Goal: Task Accomplishment & Management: Complete application form

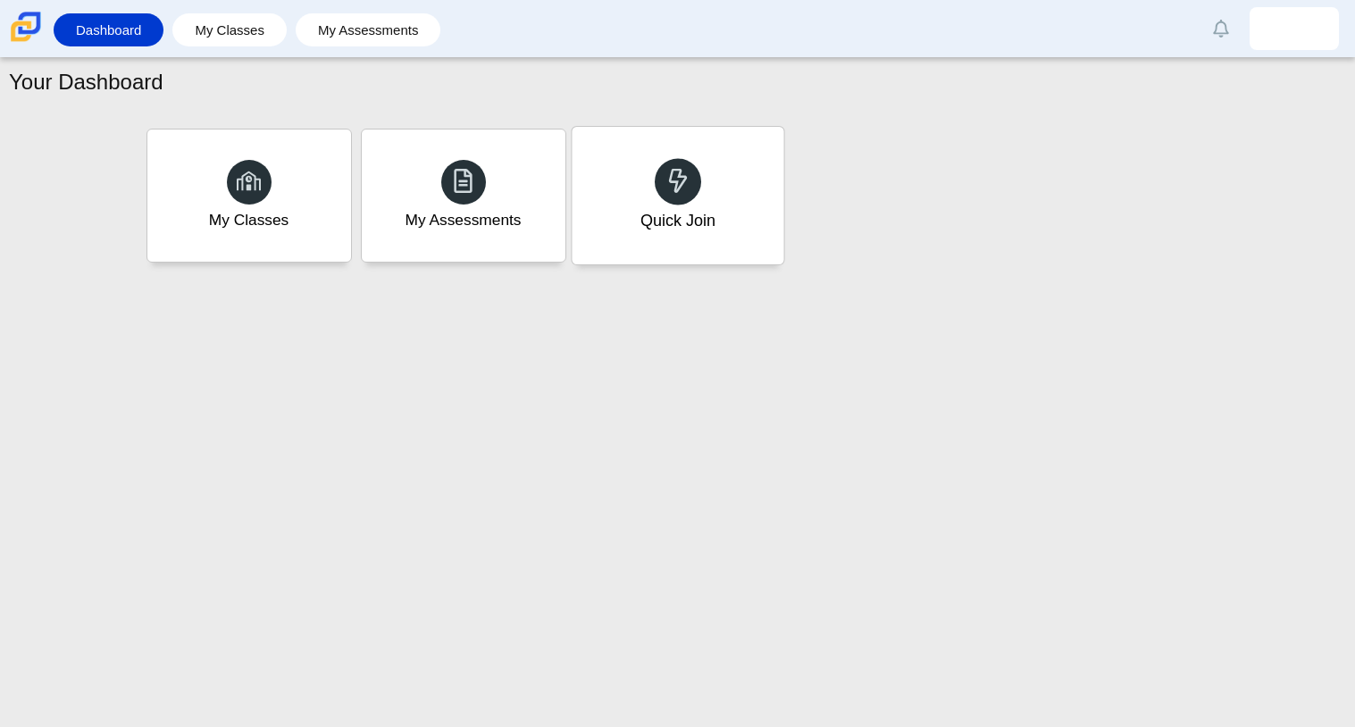
click at [642, 197] on div "Quick Join" at bounding box center [678, 196] width 212 height 138
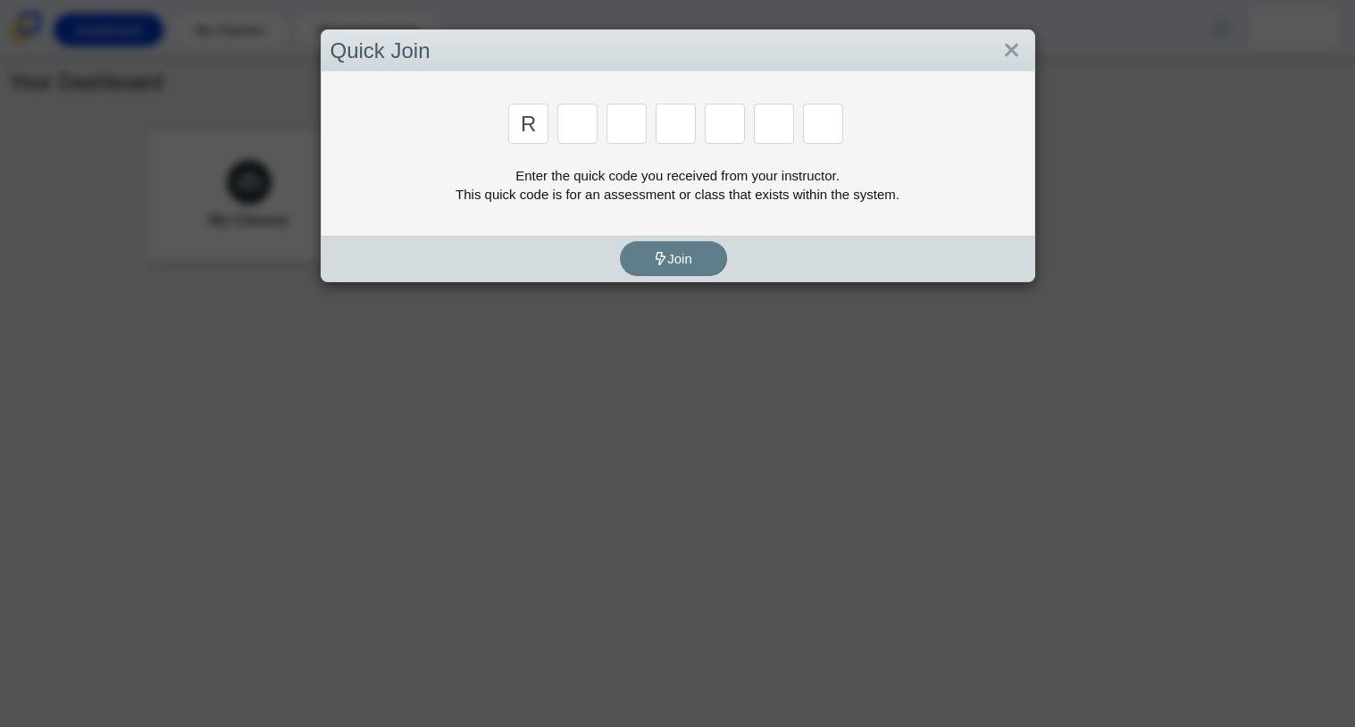
type input "r"
type input "c"
type input "g"
type input "2"
type input "9"
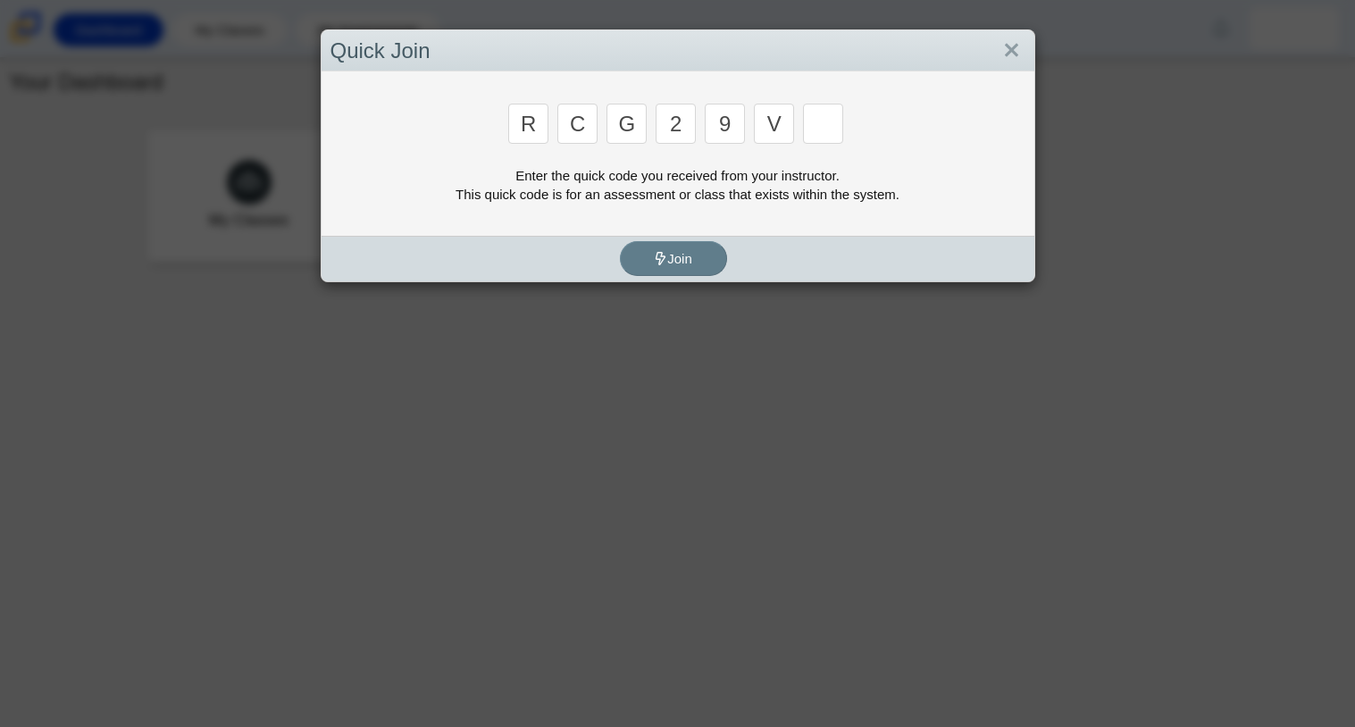
type input "v"
type input "u"
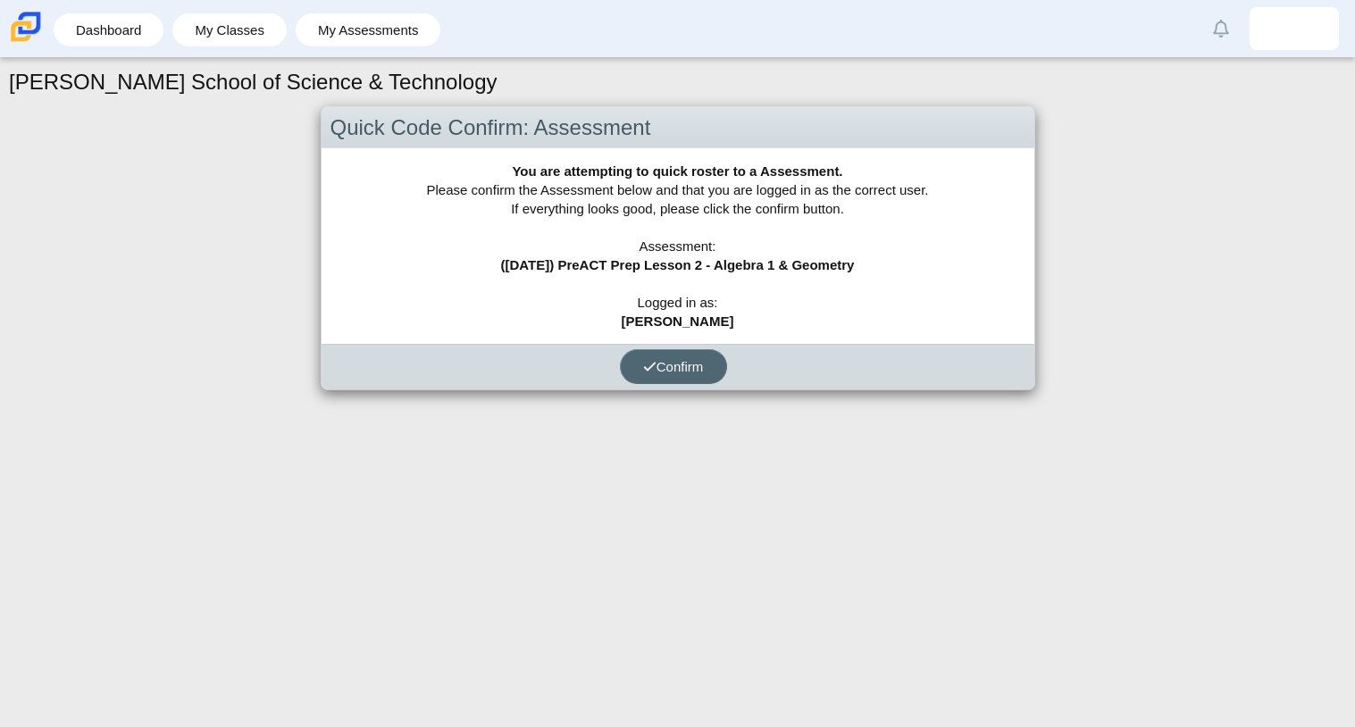
click at [700, 372] on span "Confirm" at bounding box center [673, 366] width 61 height 15
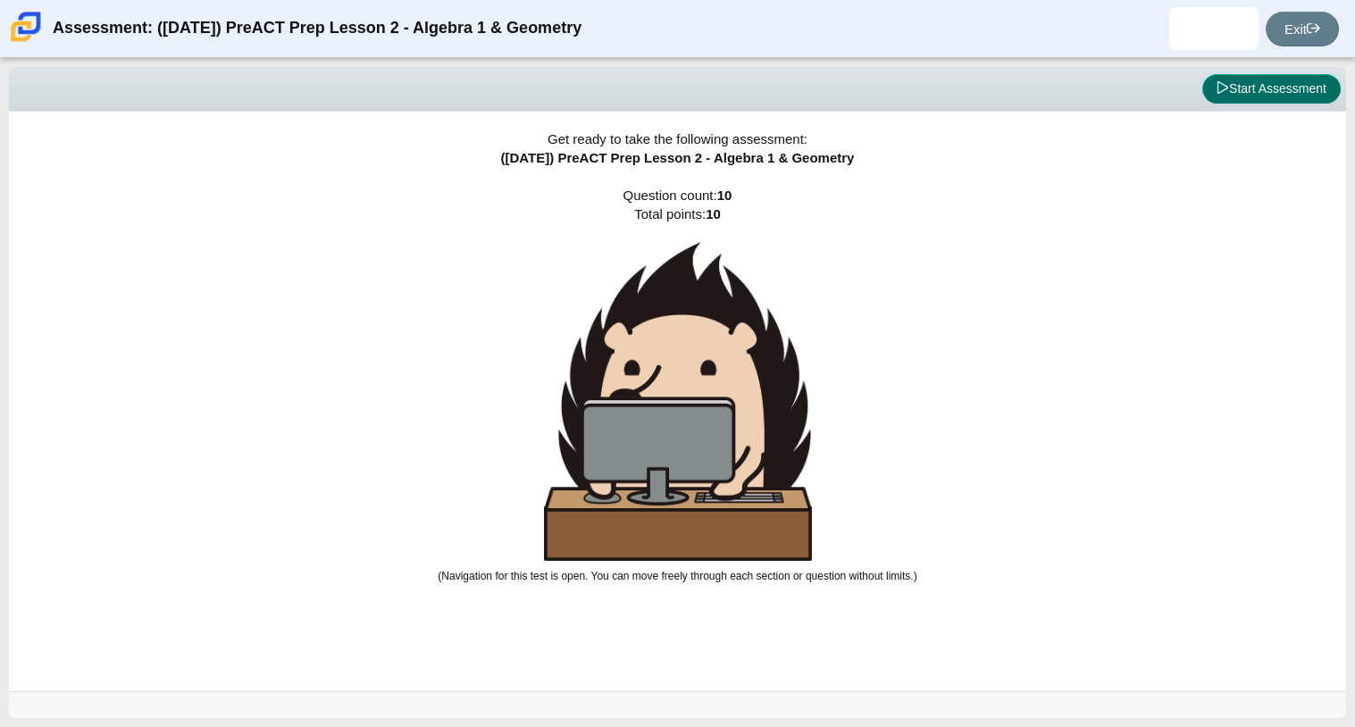
click at [1256, 88] on button "Start Assessment" at bounding box center [1271, 89] width 138 height 30
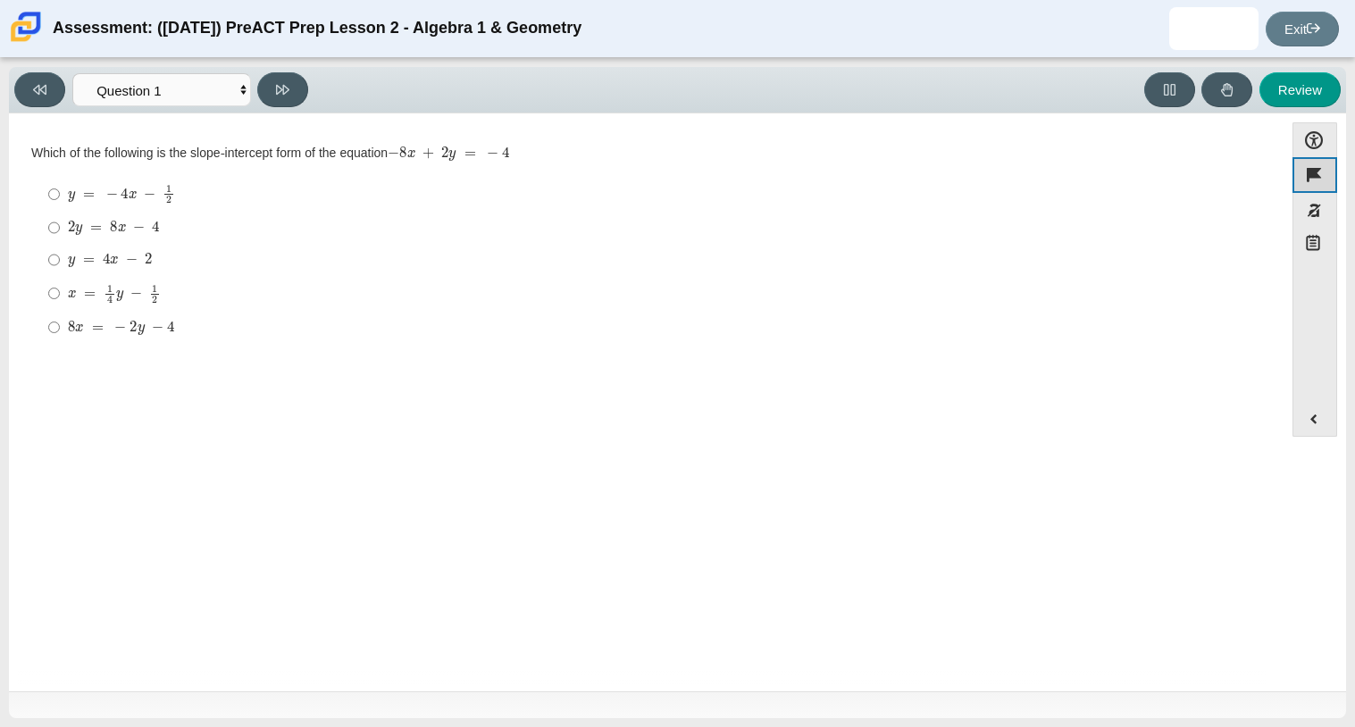
click at [1313, 171] on button "Flag item" at bounding box center [1315, 174] width 45 height 35
click at [279, 89] on icon at bounding box center [282, 89] width 13 height 13
click at [1317, 173] on button "Flag item" at bounding box center [1315, 174] width 45 height 35
click at [297, 77] on button at bounding box center [282, 89] width 51 height 35
select select "97f4f5fa-a52e-4fed-af51-565bfcdf47cb"
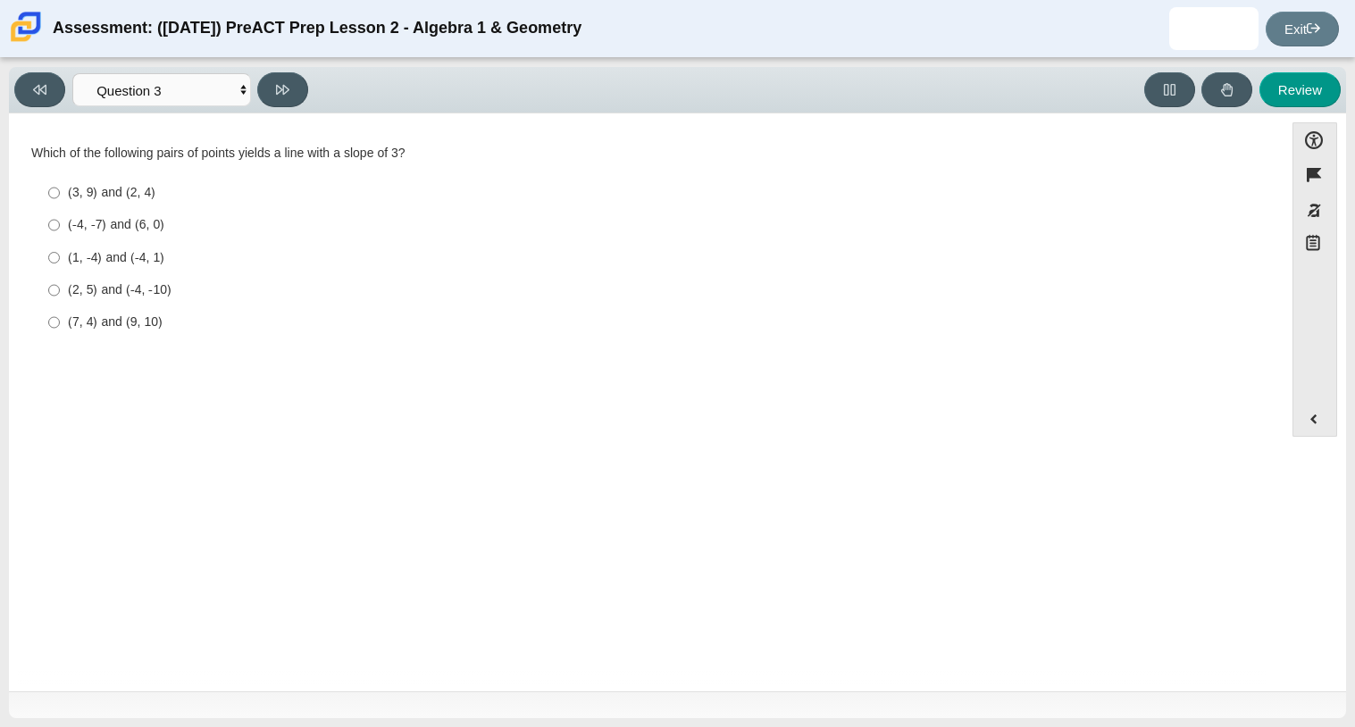
click at [116, 198] on div "(3, 9) and (2, 4)" at bounding box center [660, 193] width 1184 height 18
click at [60, 198] on input "(3, 9) and (2, 4) (3, 9) and (2, 4)" at bounding box center [54, 193] width 12 height 32
radio input "true"
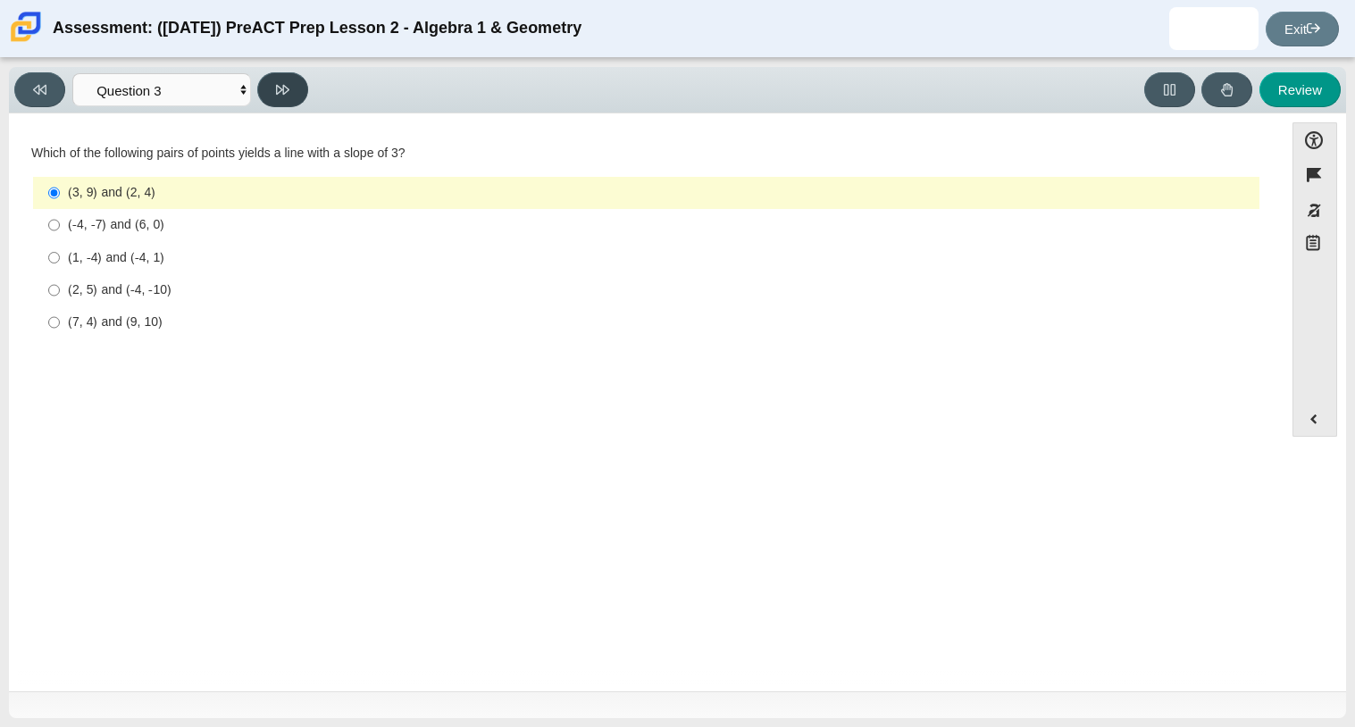
click at [286, 86] on icon at bounding box center [282, 90] width 13 height 10
select select "89427bb7-e313-4f00-988f-8b8255897029"
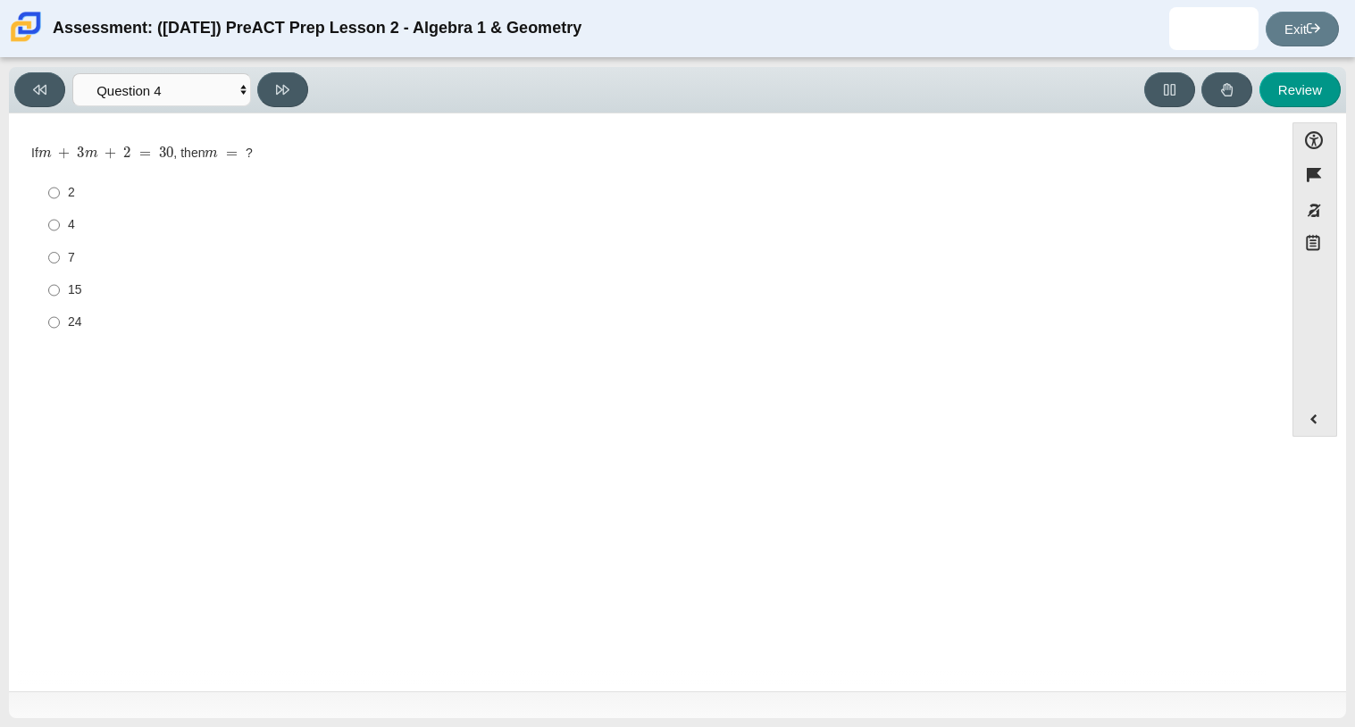
click at [135, 249] on div "7" at bounding box center [660, 258] width 1184 height 18
click at [60, 249] on input "7 7" at bounding box center [54, 257] width 12 height 32
radio input "true"
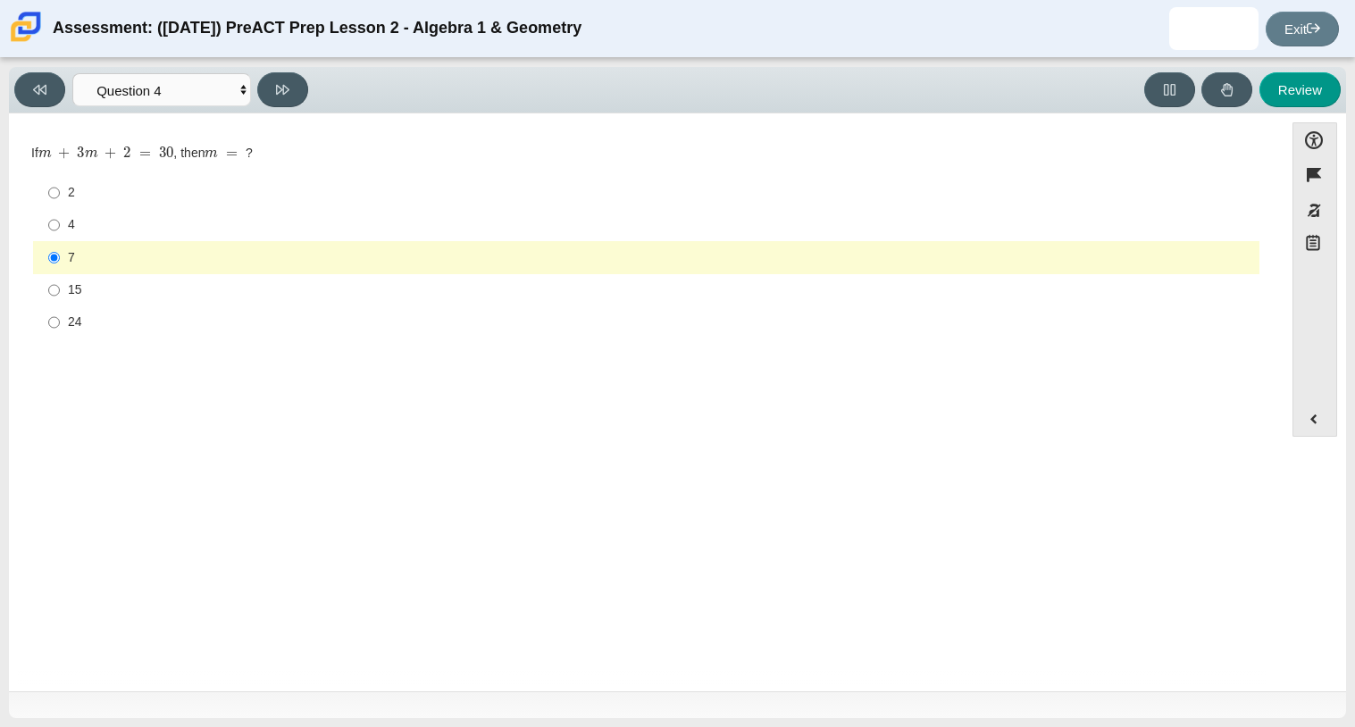
click at [120, 234] on label "4 4" at bounding box center [648, 225] width 1224 height 32
click at [60, 234] on input "4 4" at bounding box center [54, 225] width 12 height 32
radio input "true"
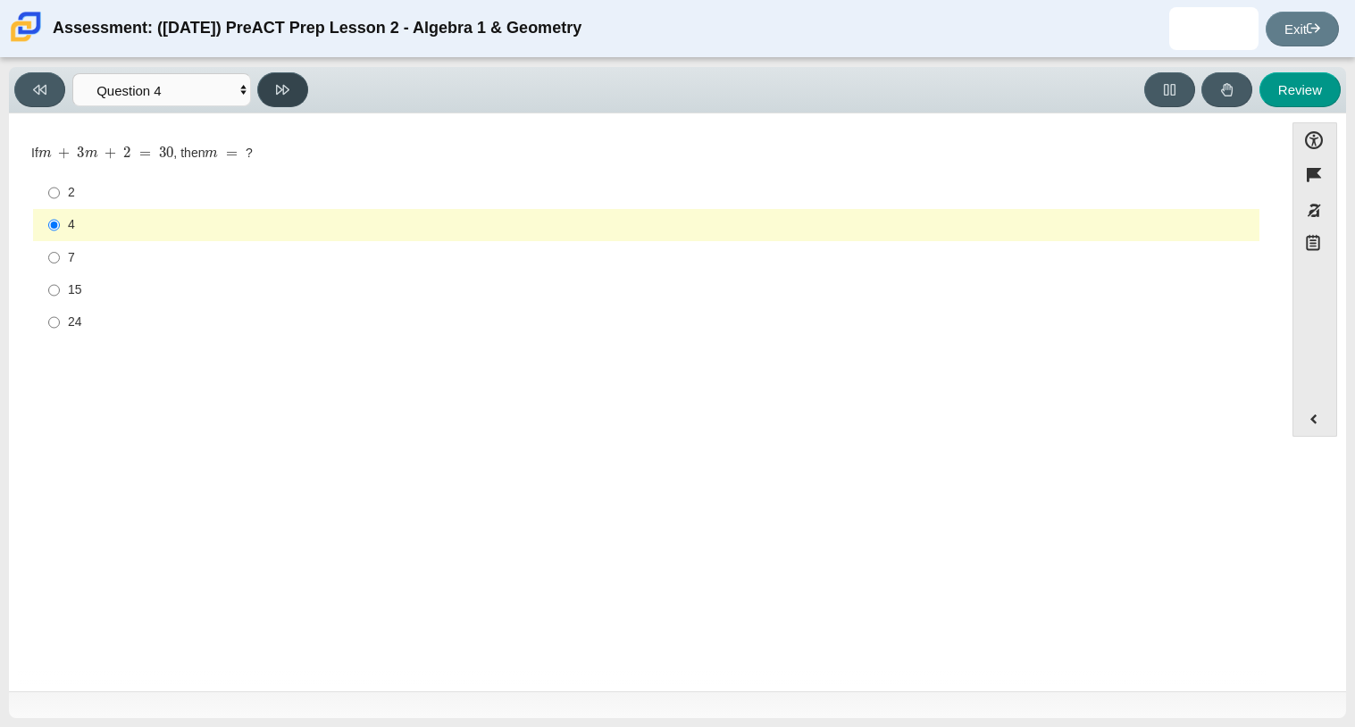
click at [280, 90] on icon at bounding box center [282, 89] width 13 height 13
select select "489dcffd-4e6a-49cf-a9d6-ad1d4a911a4e"
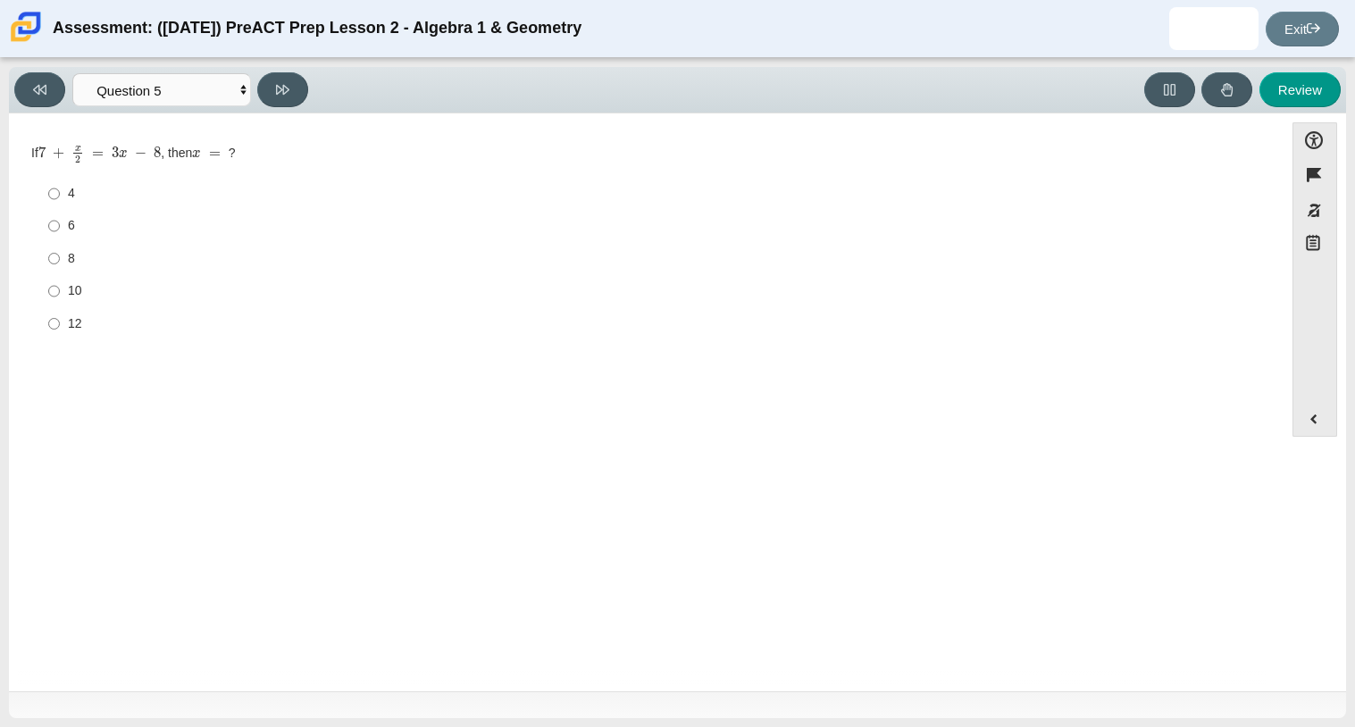
click at [123, 223] on div "6" at bounding box center [660, 226] width 1184 height 18
click at [60, 223] on input "6 6" at bounding box center [54, 226] width 12 height 32
radio input "true"
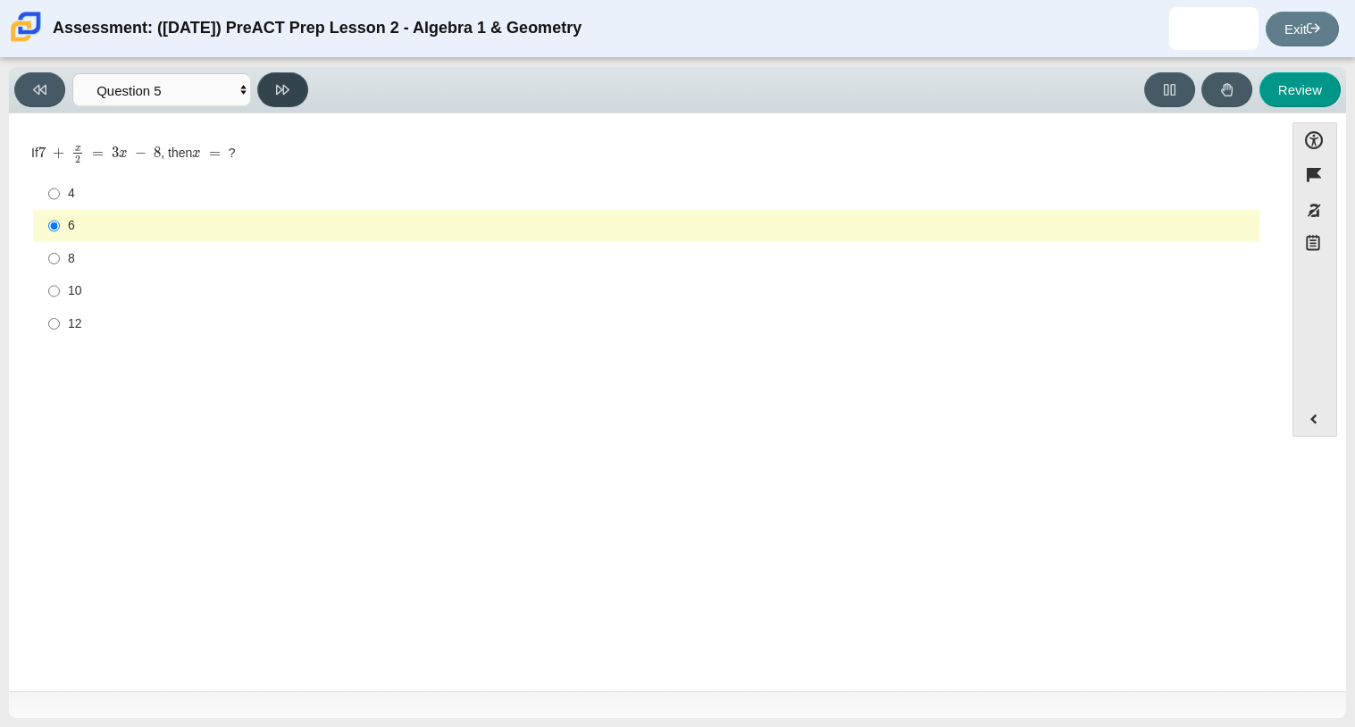
click at [300, 87] on button at bounding box center [282, 89] width 51 height 35
select select "210571de-36a6-4d8e-a361-ceff8ef801dc"
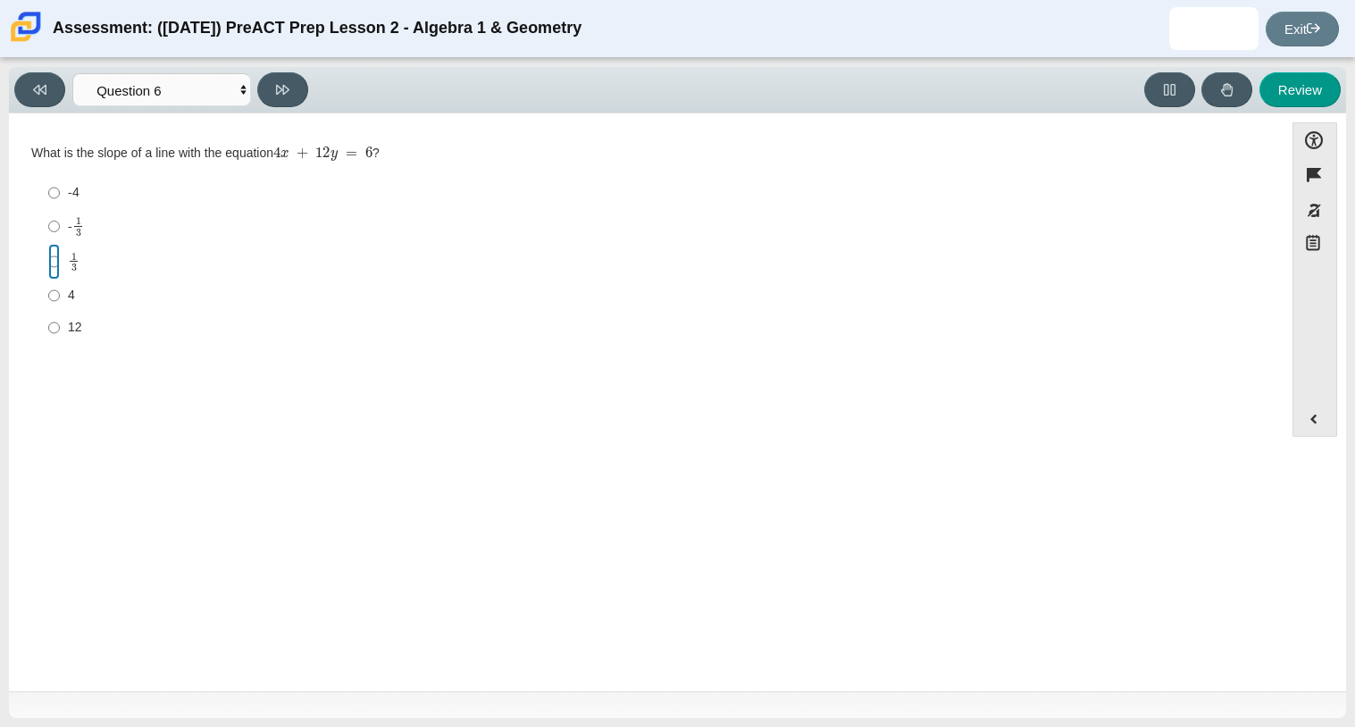
click at [55, 264] on input "1 3 1 third" at bounding box center [54, 261] width 12 height 35
radio input "true"
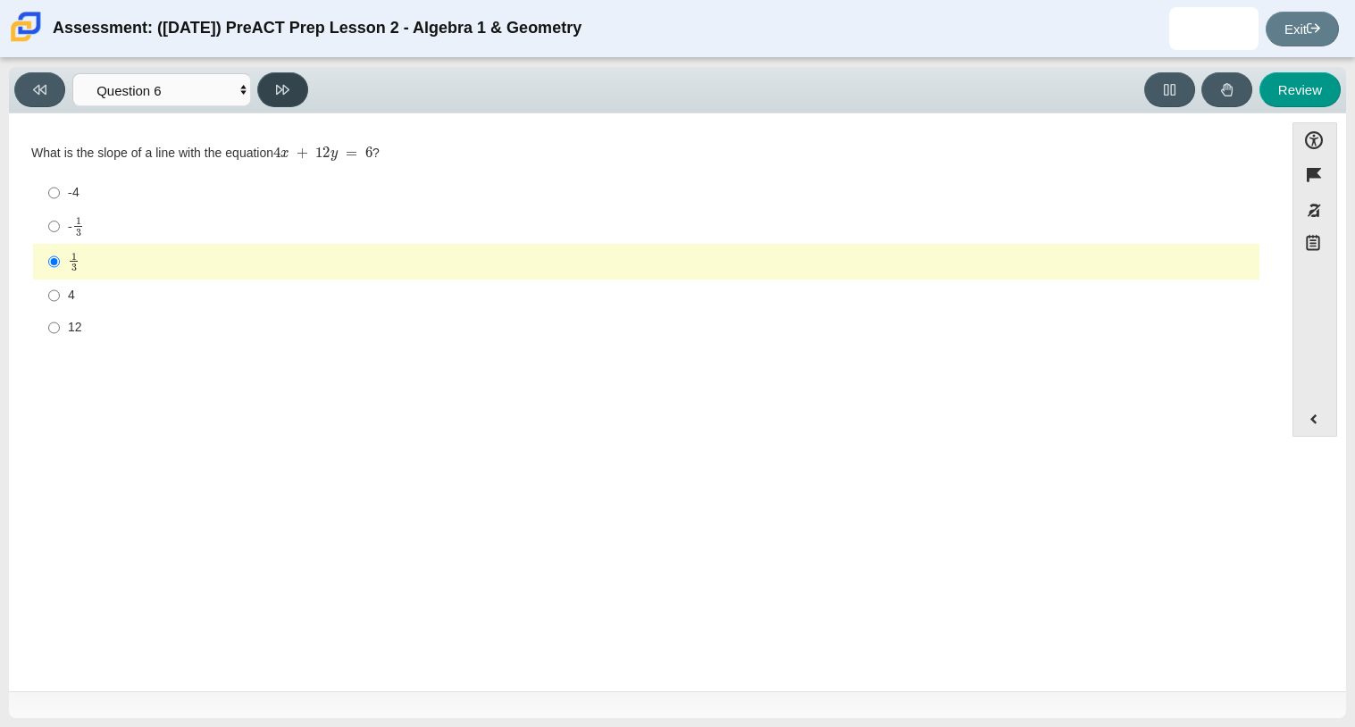
click at [299, 91] on button at bounding box center [282, 89] width 51 height 35
select select "ec95ace6-bebc-42b8-9428-40567494d4da"
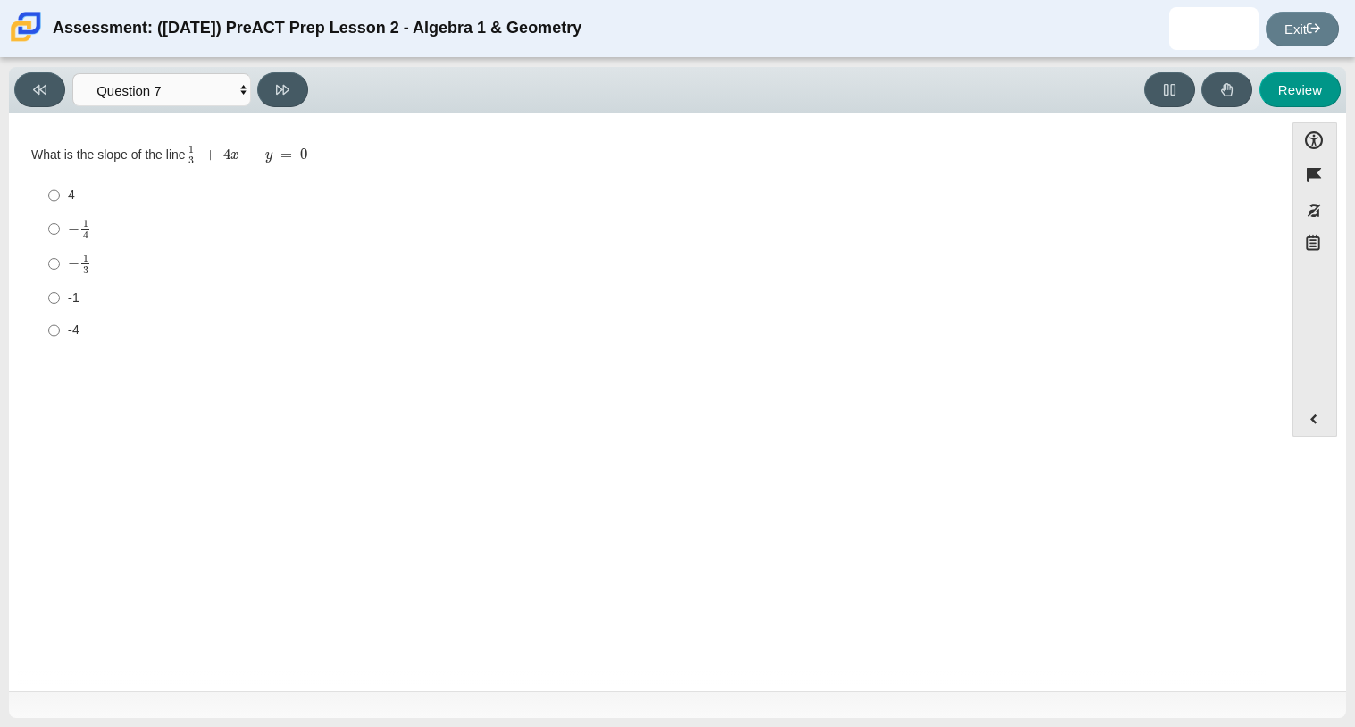
click at [72, 314] on label "-1 -1" at bounding box center [648, 297] width 1224 height 32
click at [60, 314] on input "-1 -1" at bounding box center [54, 297] width 12 height 32
radio input "true"
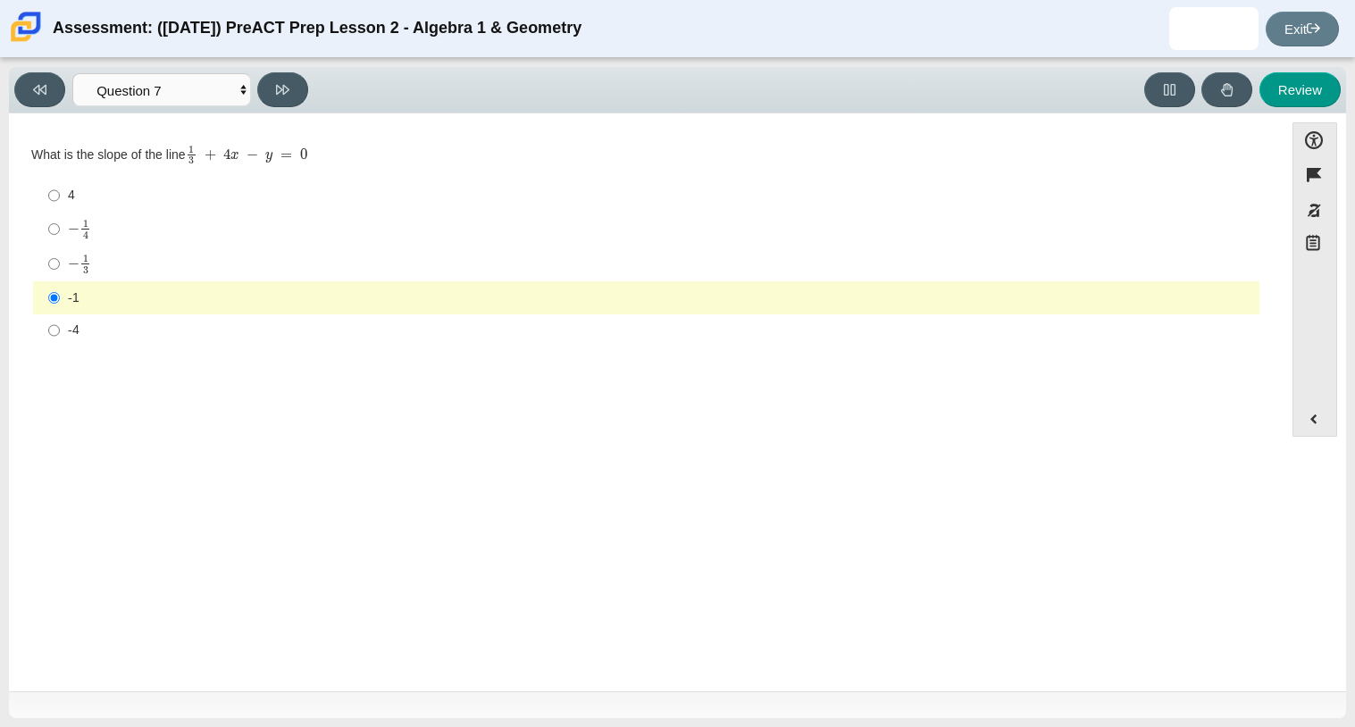
click at [74, 331] on div "-4" at bounding box center [660, 331] width 1184 height 18
click at [60, 331] on input "-4 -4" at bounding box center [54, 330] width 12 height 32
radio input "true"
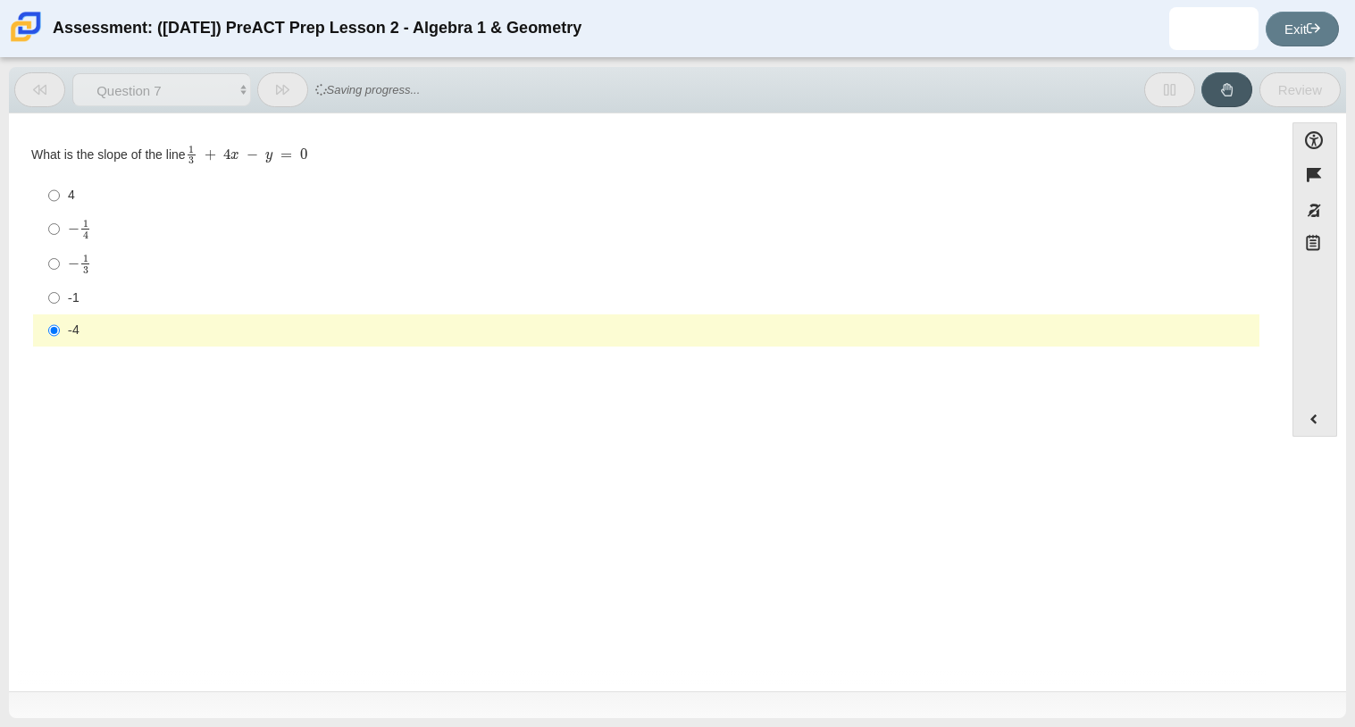
click at [82, 264] on mjx-line "Assessment items" at bounding box center [85, 264] width 8 height 1
click at [60, 264] on input "− 1 3 negative 1 third" at bounding box center [54, 264] width 12 height 35
radio input "true"
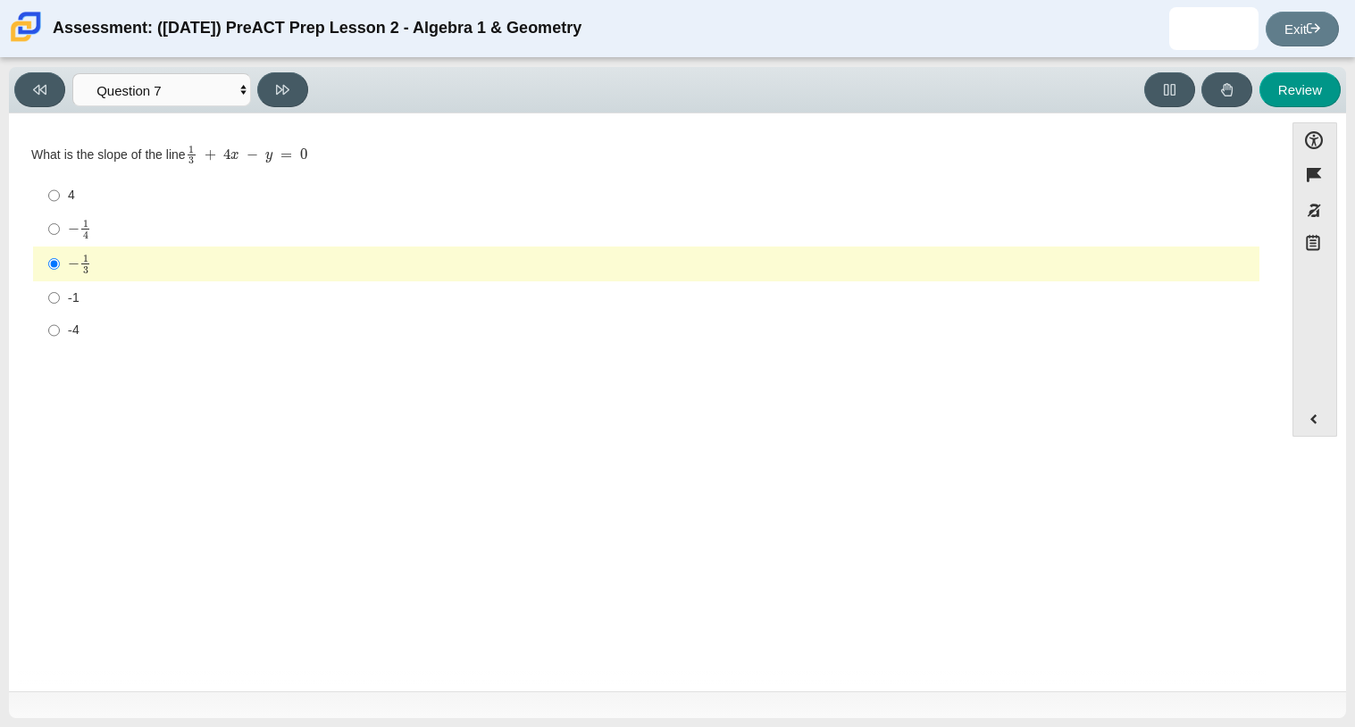
click at [87, 304] on div "-1" at bounding box center [660, 298] width 1184 height 18
click at [60, 304] on input "-1 -1" at bounding box center [54, 297] width 12 height 32
radio input "true"
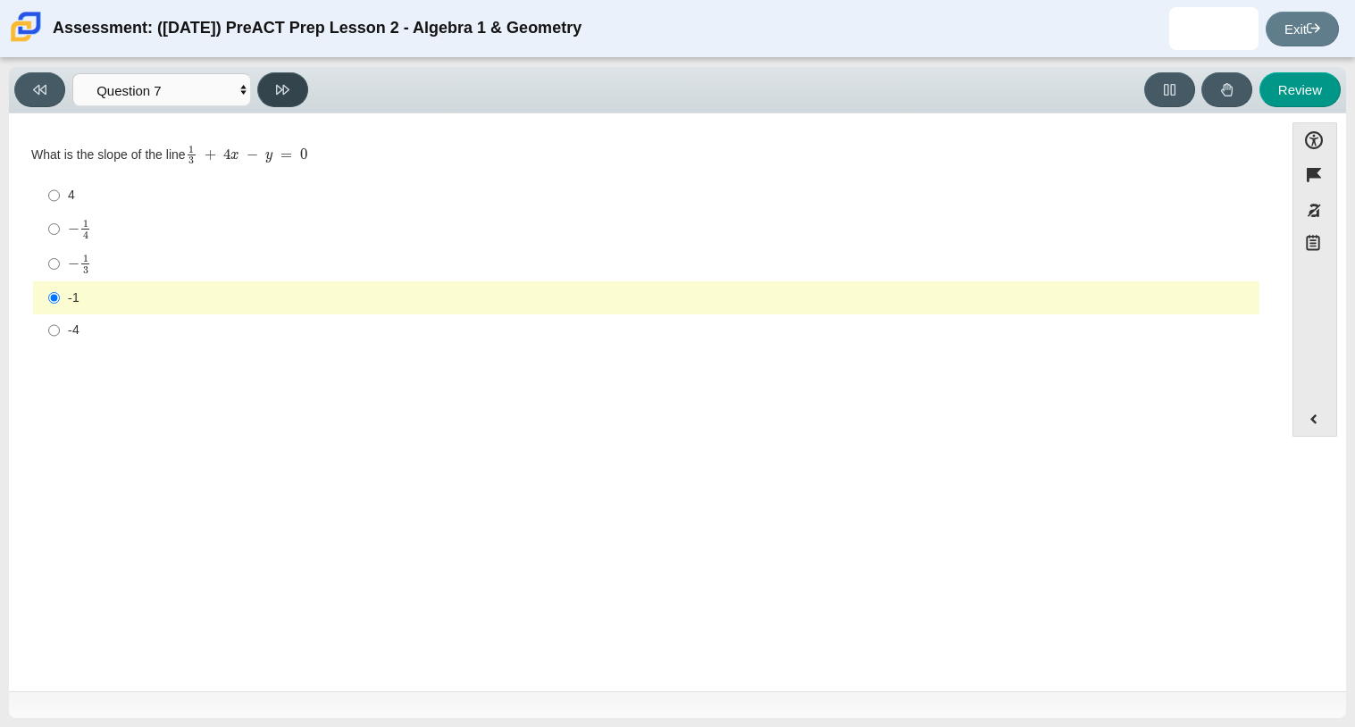
click at [287, 97] on button at bounding box center [282, 89] width 51 height 35
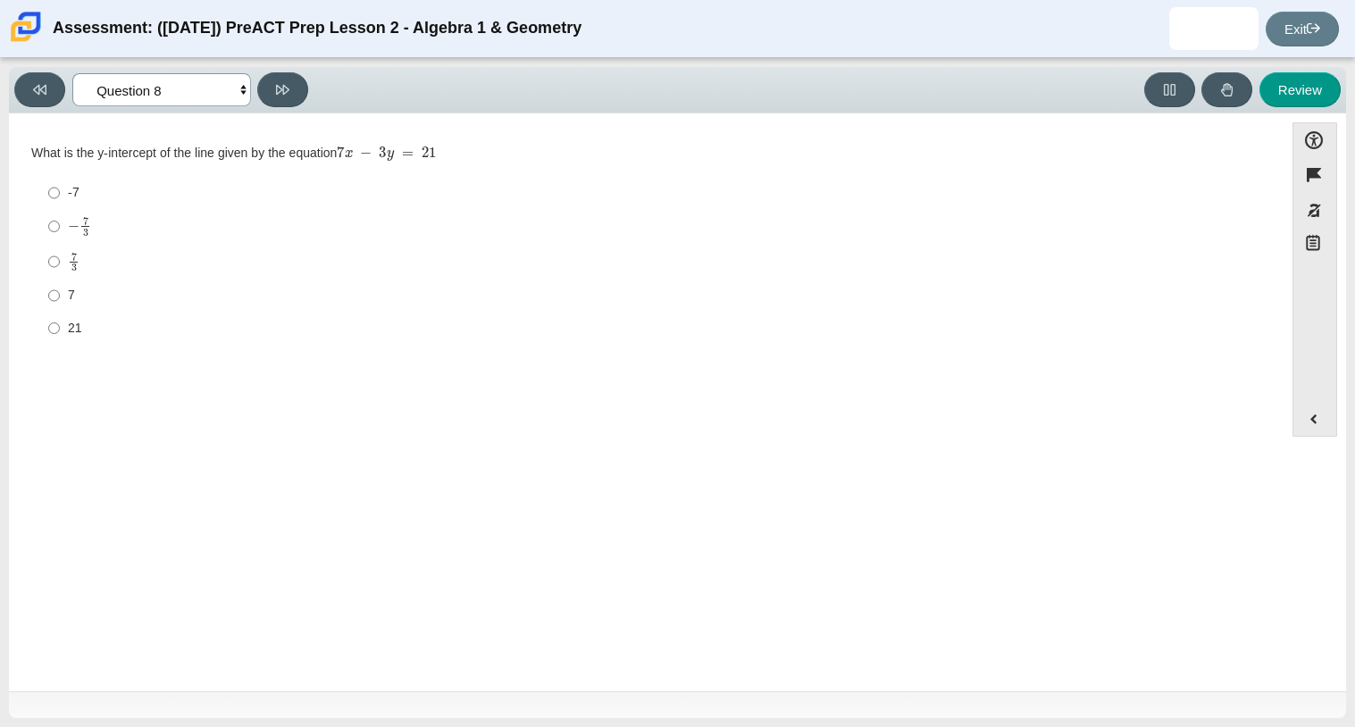
click at [238, 95] on select "Questions Question 1 Question 2 Question 3 Question 4 Question 5 Question 6 Que…" at bounding box center [161, 89] width 179 height 33
select select "bbf5d072-3e0b-44c4-9a12-6e7c9033f65b"
click at [72, 73] on select "Questions Question 1 Question 2 Question 3 Question 4 Question 5 Question 6 Que…" at bounding box center [161, 89] width 179 height 33
click at [142, 232] on mjx-c "Assessment items" at bounding box center [139, 227] width 12 height 10
click at [60, 233] on input "2 y = 8 x − 4 2 y = 8 x − 4" at bounding box center [54, 228] width 12 height 32
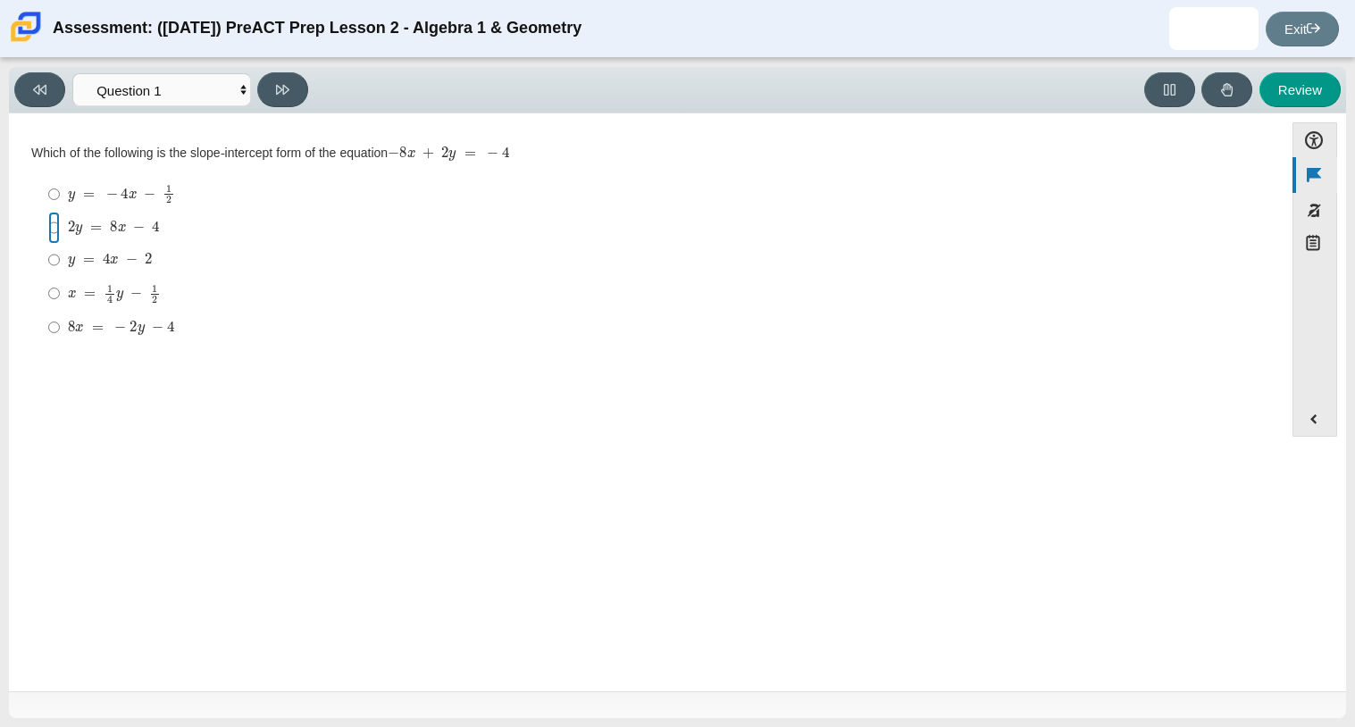
radio input "true"
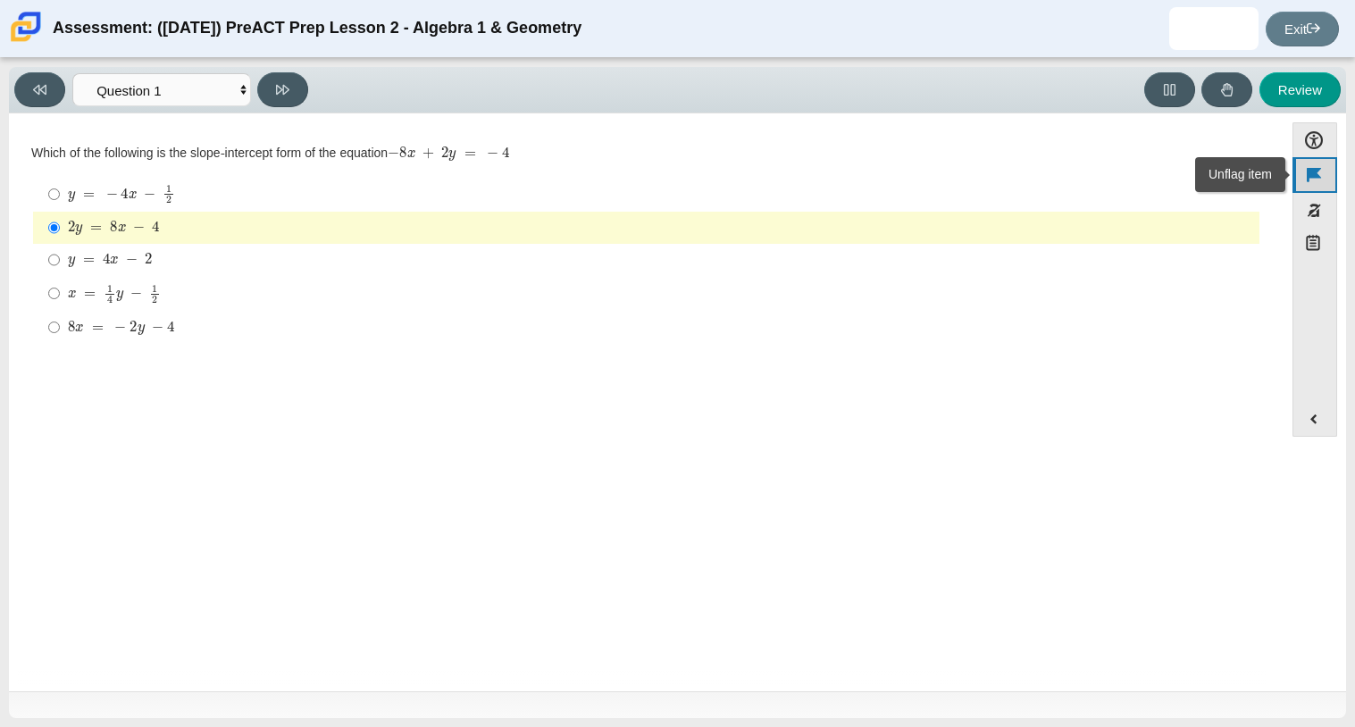
click at [1331, 173] on button "Unflag item" at bounding box center [1315, 174] width 45 height 35
click at [163, 89] on select "Questions Question 1 Question 2 Question 3 Question 4 Question 5 Question 6 Que…" at bounding box center [161, 89] width 179 height 33
select select "14773eaf-2ca1-47ae-afe7-a624a56f34b3"
click at [72, 73] on select "Questions Question 1 Question 2 Question 3 Question 4 Question 5 Question 6 Que…" at bounding box center [161, 89] width 179 height 33
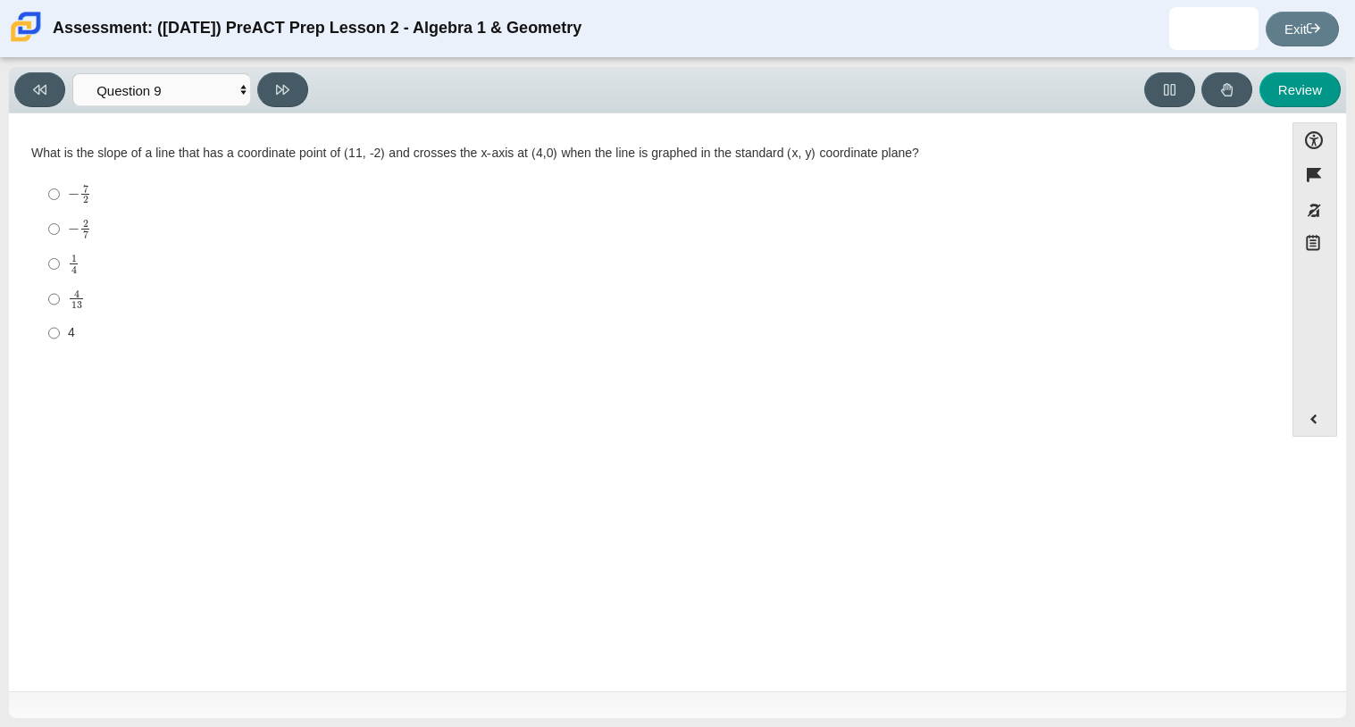
click at [153, 355] on div "Question What is the slope of a line that has a coordinate point of (11, -2) an…" at bounding box center [646, 251] width 1257 height 222
click at [380, 208] on label "− 7 2 negative 7 halves" at bounding box center [648, 194] width 1224 height 35
click at [60, 208] on input "− 7 2 negative 7 halves" at bounding box center [54, 194] width 12 height 35
radio input "true"
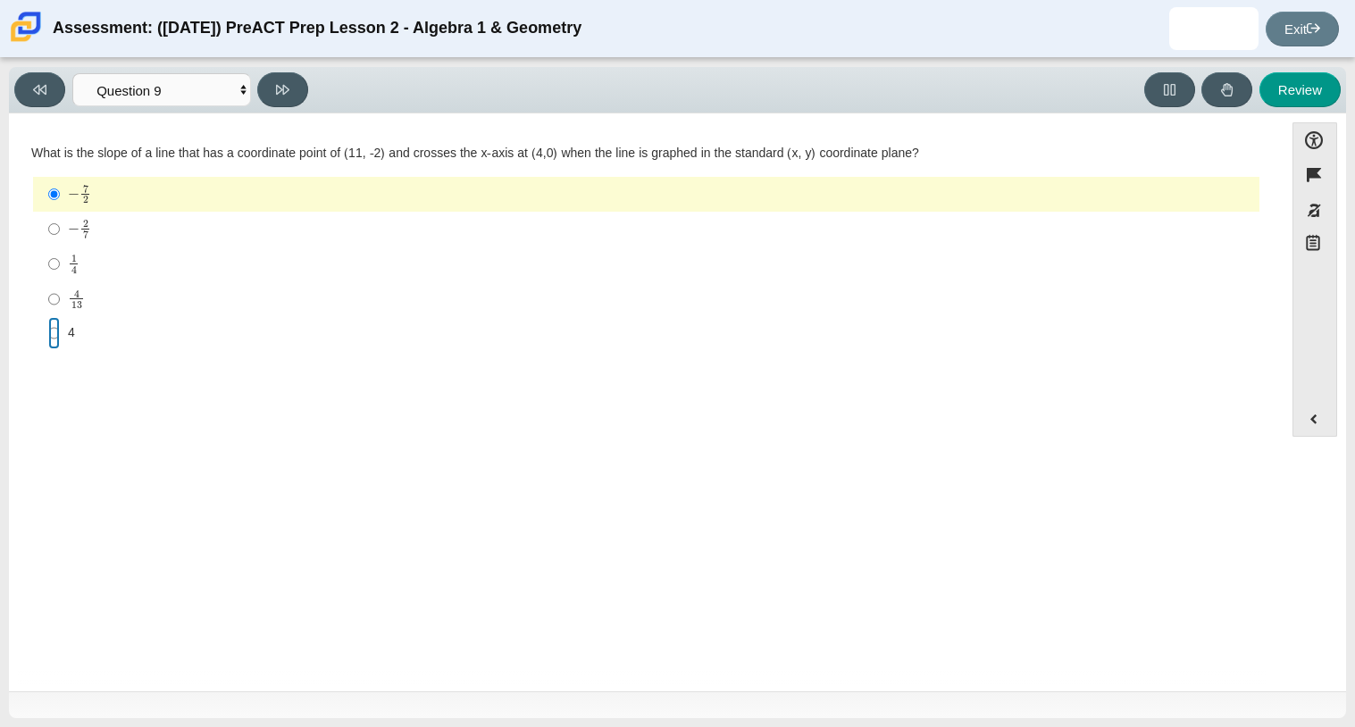
click at [57, 339] on input "4 4" at bounding box center [54, 333] width 12 height 32
radio input "true"
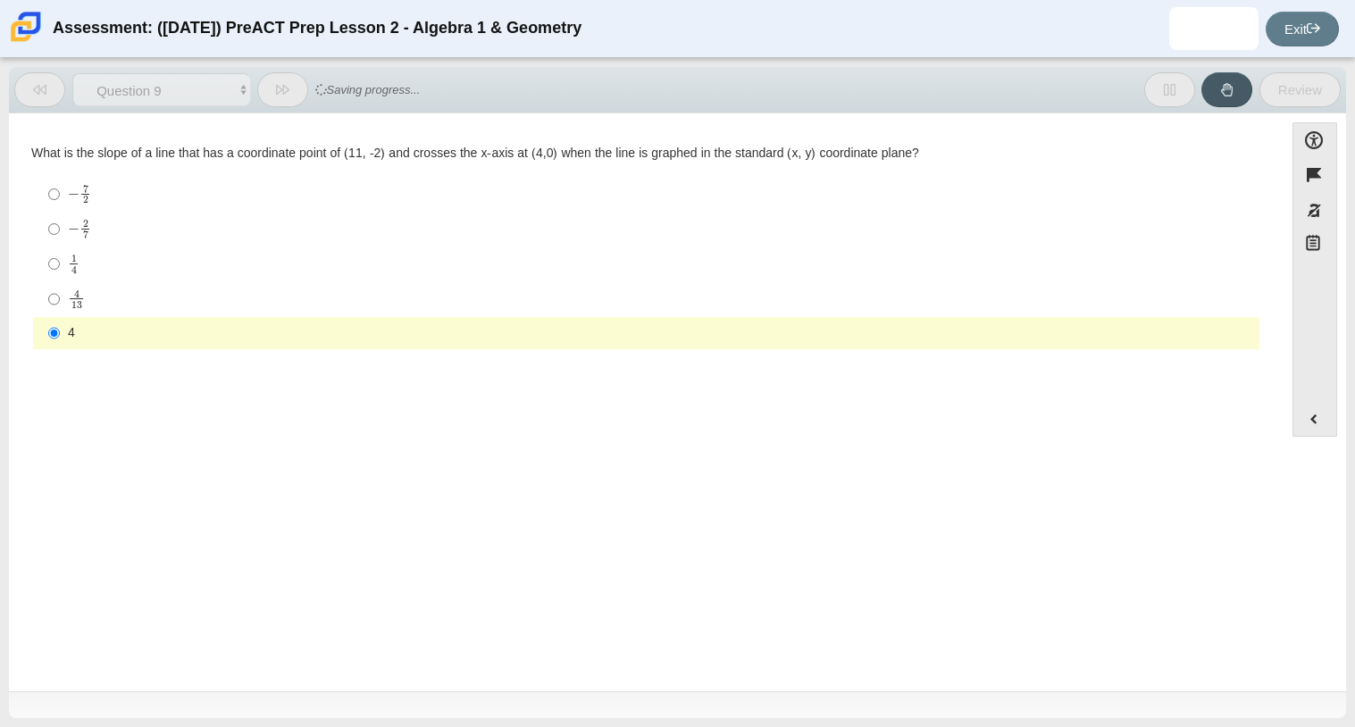
click at [97, 262] on div "1 4" at bounding box center [660, 264] width 1184 height 20
click at [60, 262] on input "1 4 1 fourth" at bounding box center [54, 264] width 12 height 35
radio input "true"
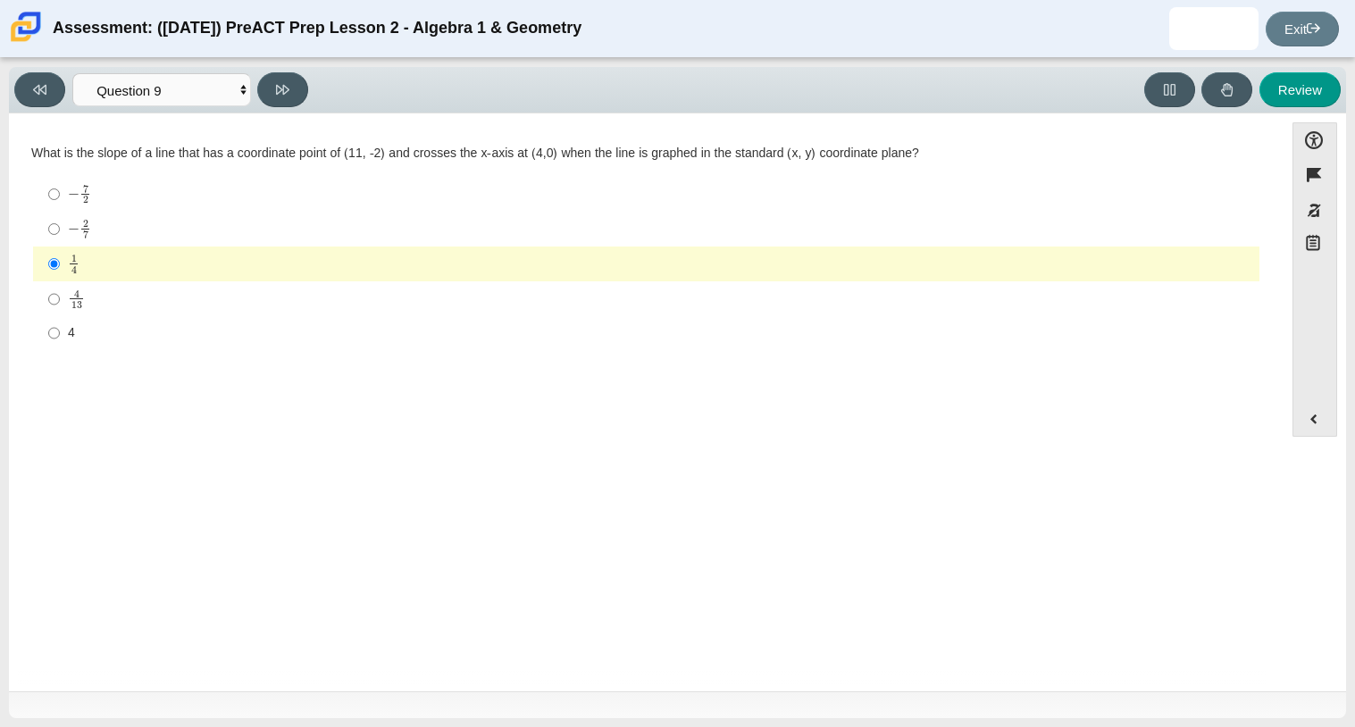
click at [84, 230] on mjx-den "Assessment items" at bounding box center [85, 234] width 5 height 8
click at [60, 230] on input "− 2 7 negative 2 sevenths" at bounding box center [54, 229] width 12 height 35
radio input "true"
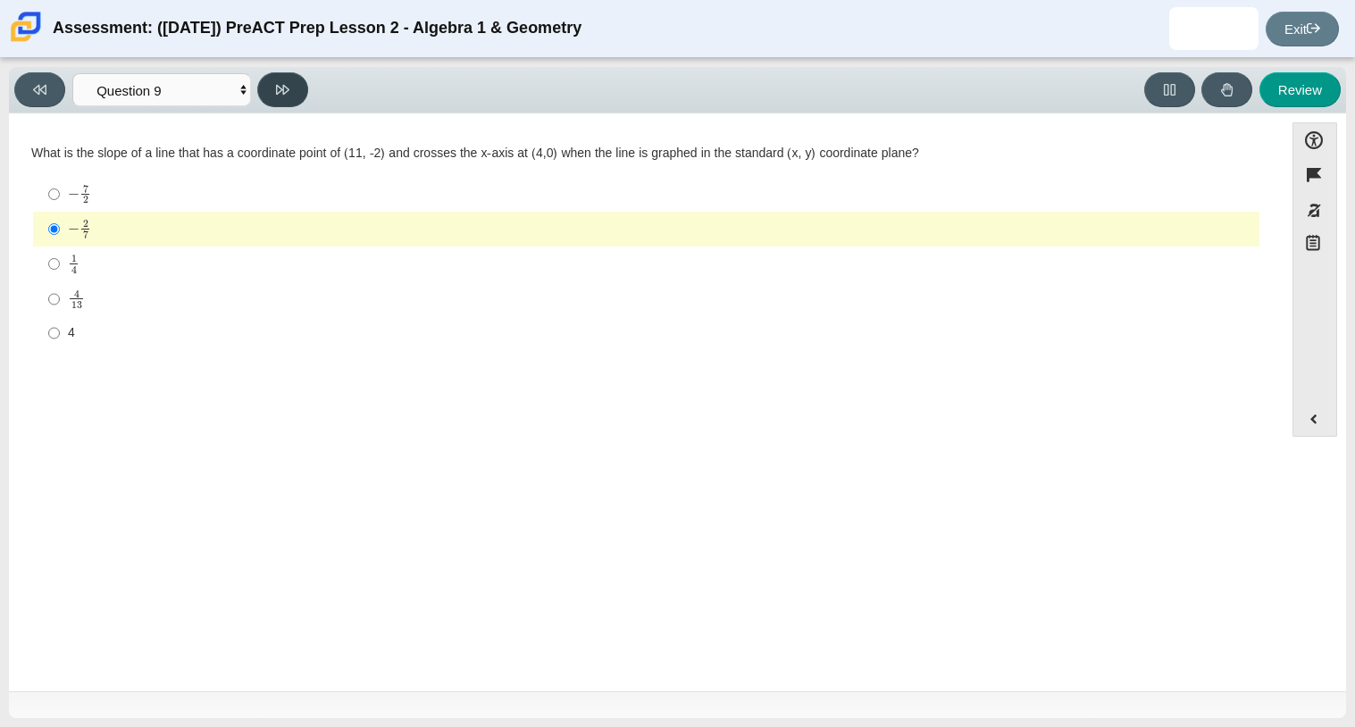
click at [269, 88] on button at bounding box center [282, 89] width 51 height 35
select select "96b71634-eacb-4f7e-8aef-411727d9bcba"
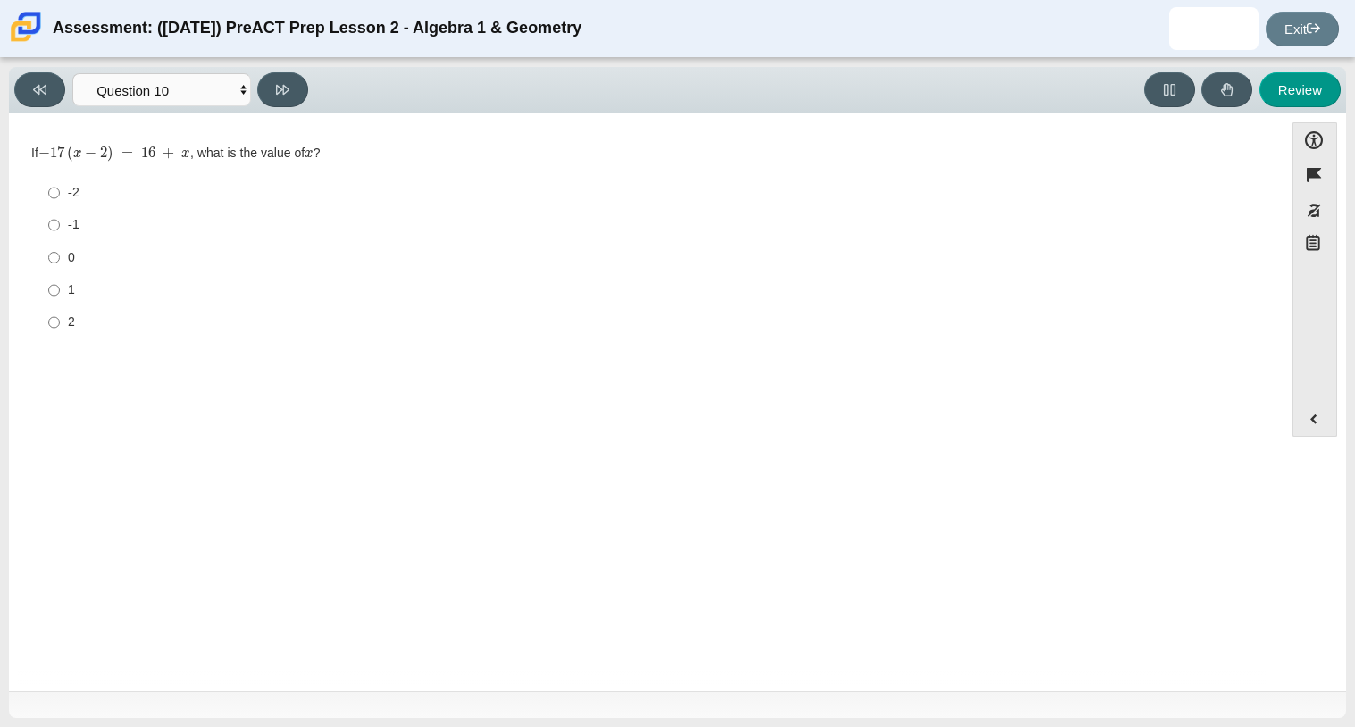
click at [96, 203] on label "-2 -2" at bounding box center [648, 193] width 1224 height 32
click at [60, 203] on input "-2 -2" at bounding box center [54, 193] width 12 height 32
radio input "true"
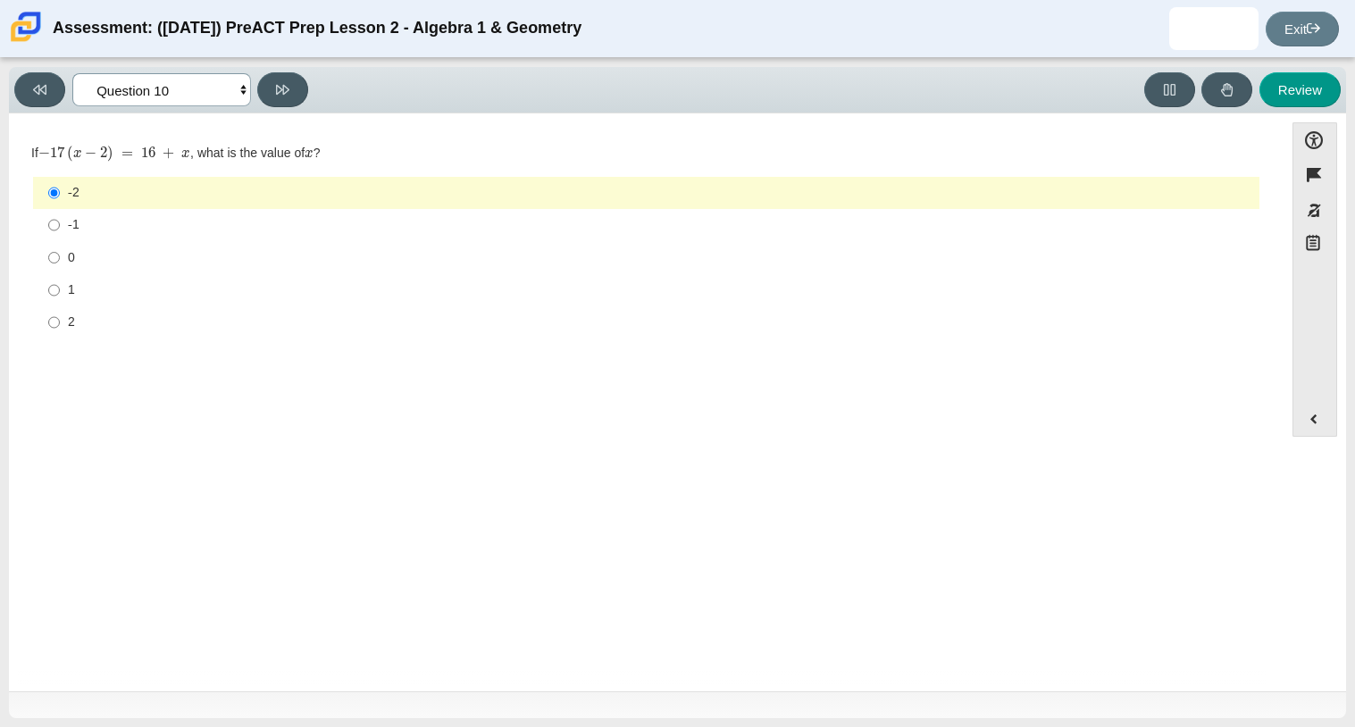
click at [243, 104] on select "Questions Question 1 Question 2 Question 3 Question 4 Question 5 Question 6 Que…" at bounding box center [161, 89] width 179 height 33
click at [289, 98] on button at bounding box center [282, 89] width 51 height 35
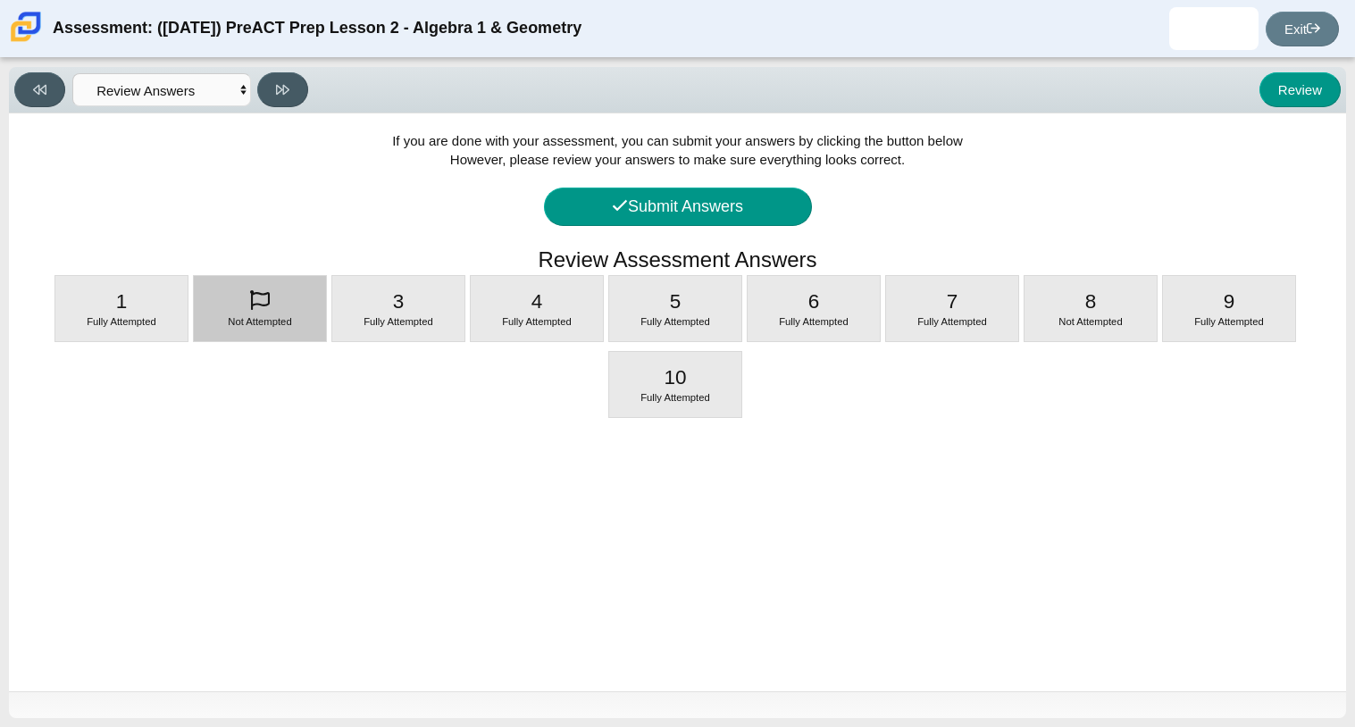
click at [289, 281] on div "Not Attempted" at bounding box center [260, 308] width 132 height 65
select select "ed62e223-81bd-4cbf-ab48-ab975844bd1f"
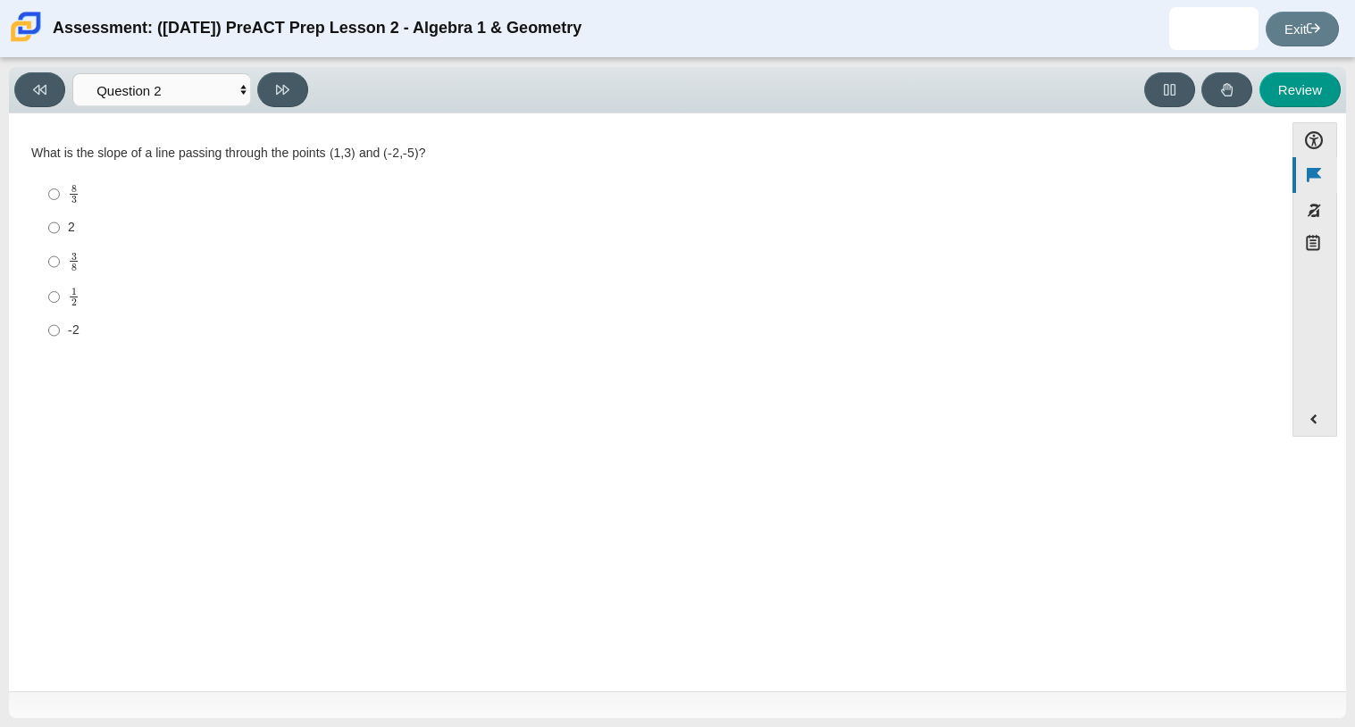
click at [289, 281] on label "1 2 1 half" at bounding box center [648, 297] width 1224 height 35
click at [60, 281] on input "1 2 1 half" at bounding box center [54, 297] width 12 height 35
radio input "true"
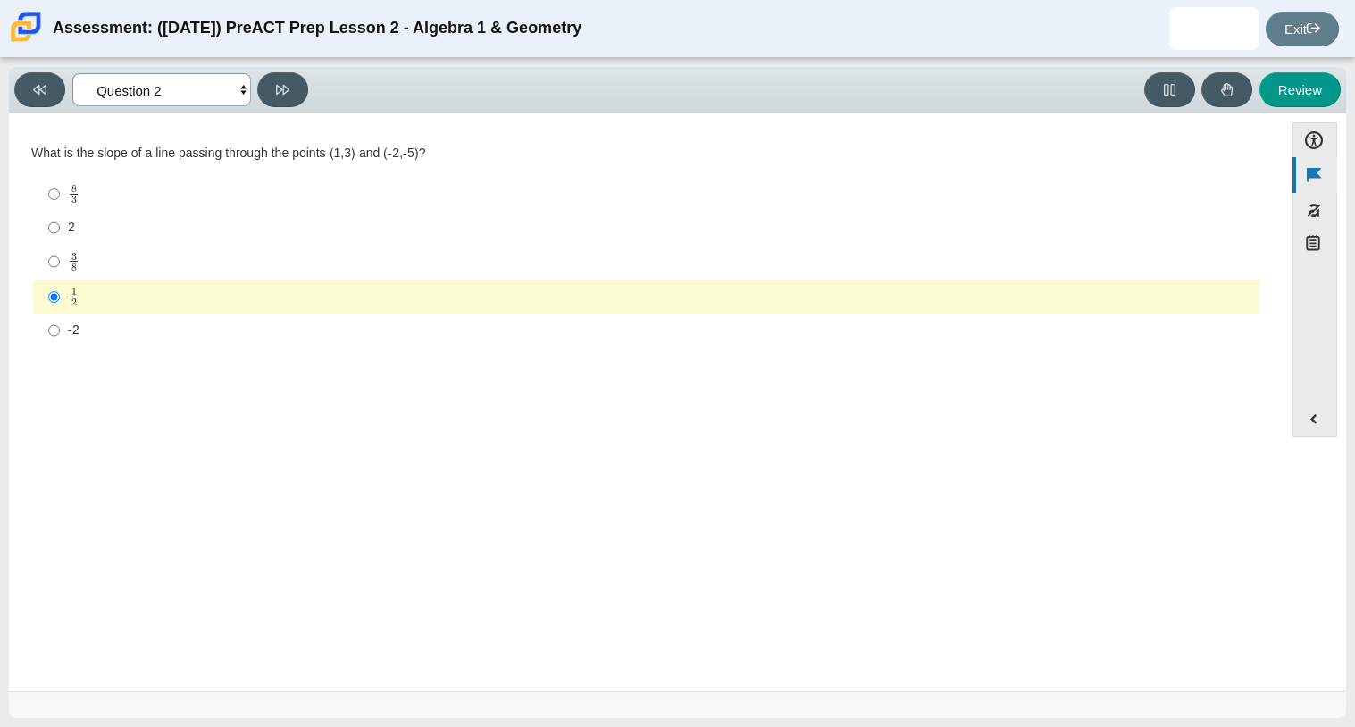
click at [210, 96] on select "Questions Question 1 Question 2 Question 3 Question 4 Question 5 Question 6 Que…" at bounding box center [161, 89] width 179 height 33
click at [72, 73] on select "Questions Question 1 Question 2 Question 3 Question 4 Question 5 Question 6 Que…" at bounding box center [161, 89] width 179 height 33
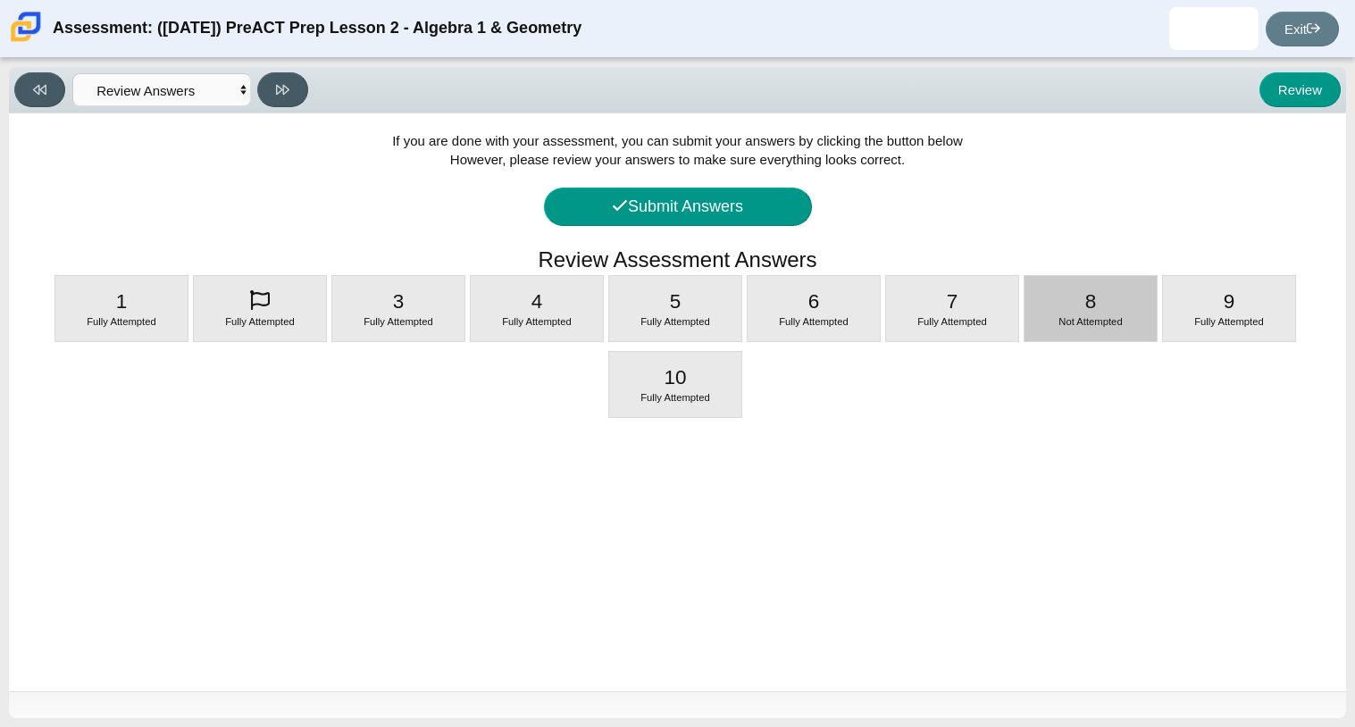
click at [1134, 302] on div "8 Not Attempted" at bounding box center [1091, 308] width 132 height 65
select select "ce81fe10-bf29-4b5e-8bd7-4f47f2fed4d8"
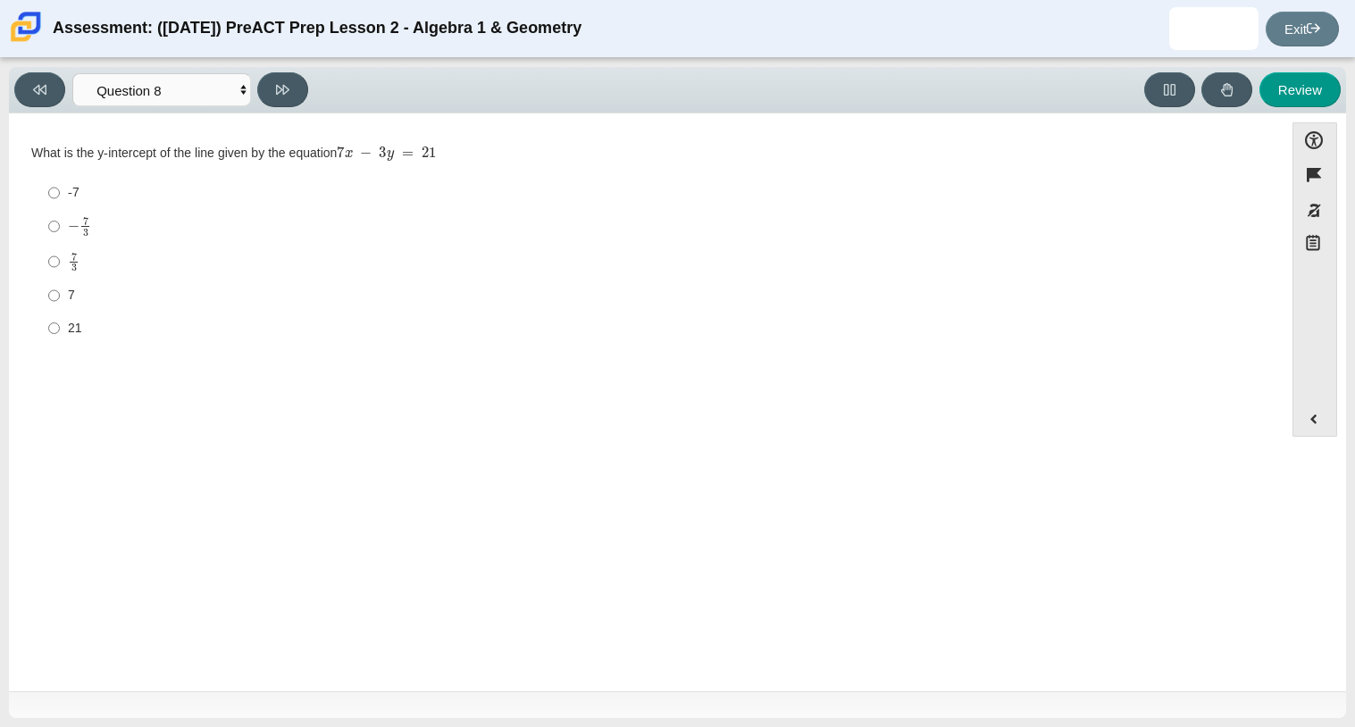
click at [127, 230] on div "− 7 3" at bounding box center [660, 226] width 1184 height 21
click at [60, 230] on input "− 7 3 negative 7 thirds" at bounding box center [54, 226] width 12 height 35
radio input "true"
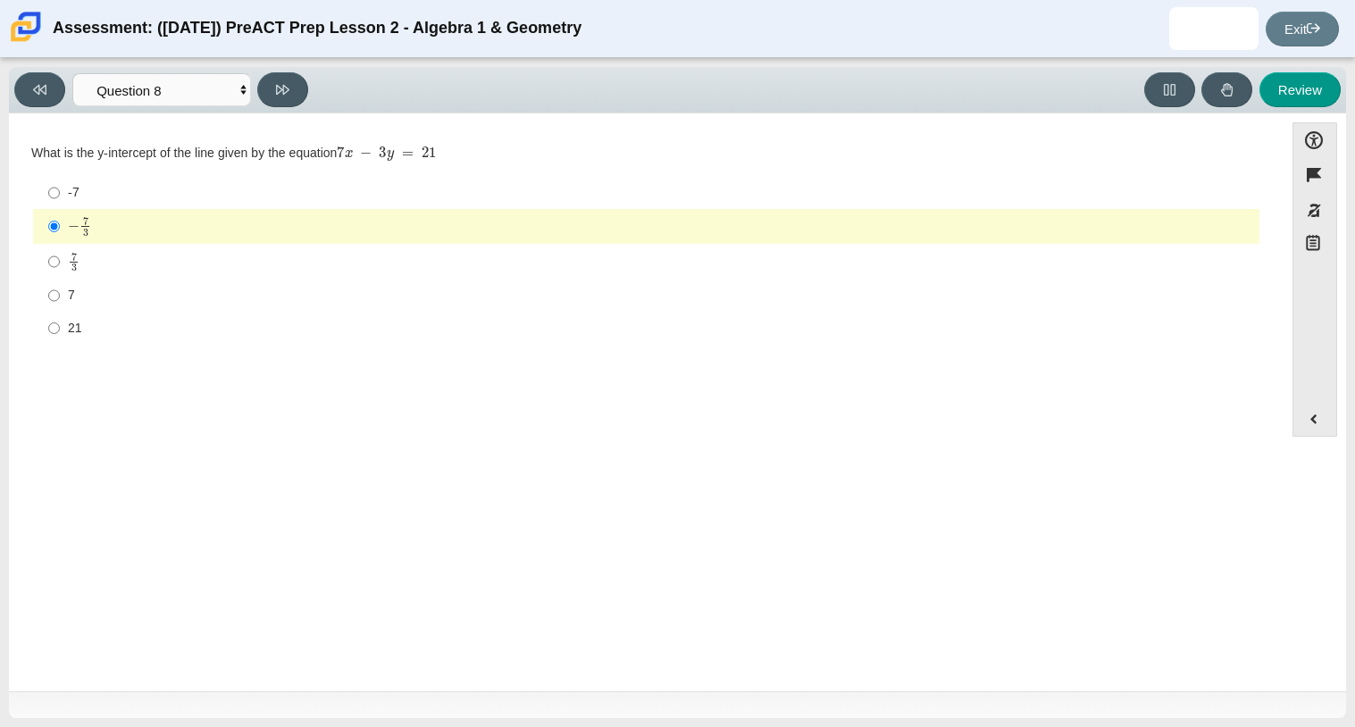
click at [105, 260] on div "7 3" at bounding box center [660, 262] width 1184 height 21
click at [60, 260] on input "7 3 7 thirds" at bounding box center [54, 261] width 12 height 35
radio input "true"
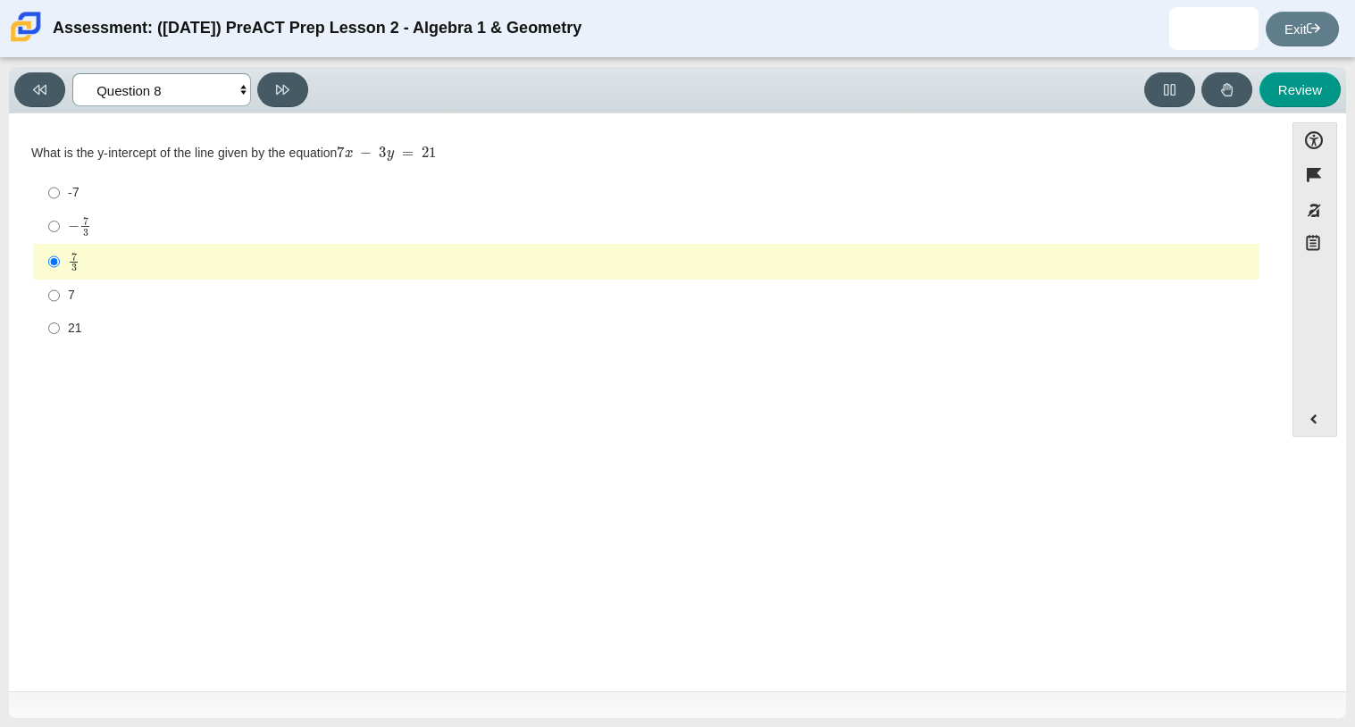
click at [187, 99] on select "Questions Question 1 Question 2 Question 3 Question 4 Question 5 Question 6 Que…" at bounding box center [161, 89] width 179 height 33
click at [72, 73] on select "Questions Question 1 Question 2 Question 3 Question 4 Question 5 Question 6 Que…" at bounding box center [161, 89] width 179 height 33
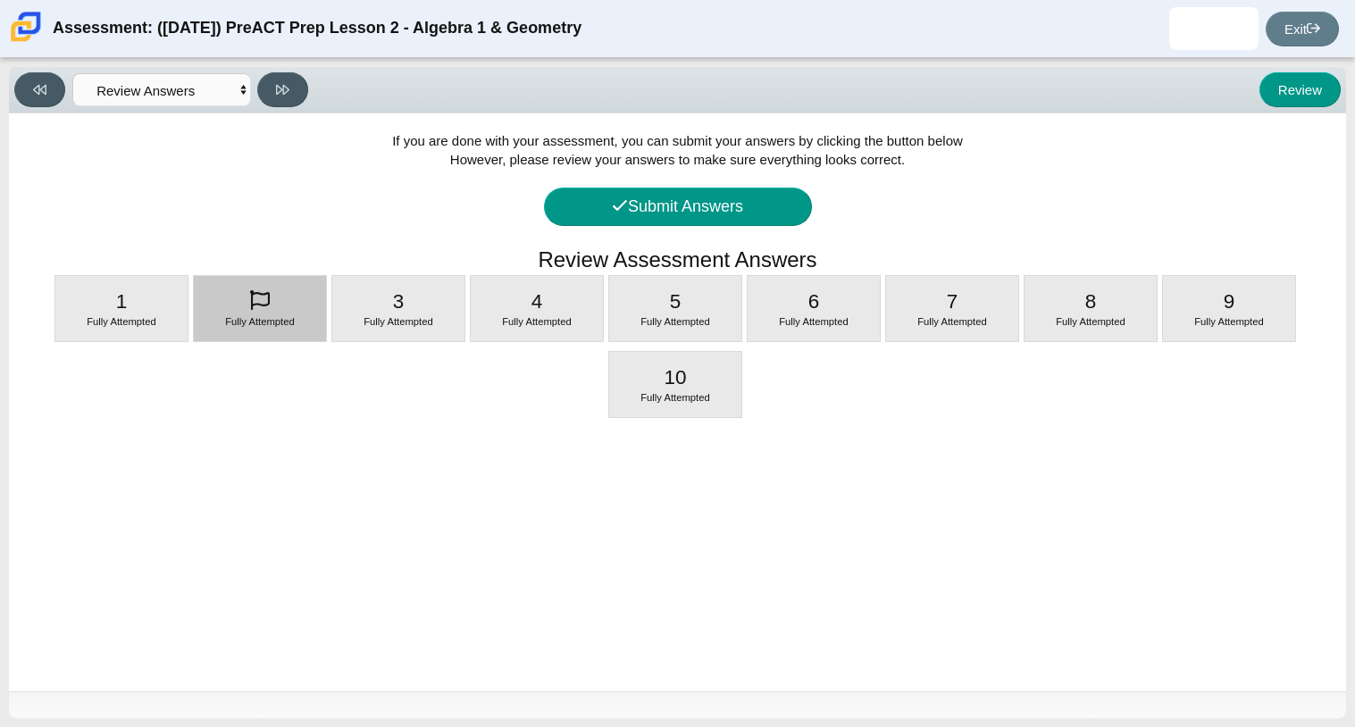
click at [244, 330] on div "Fully Attempted" at bounding box center [260, 322] width 132 height 14
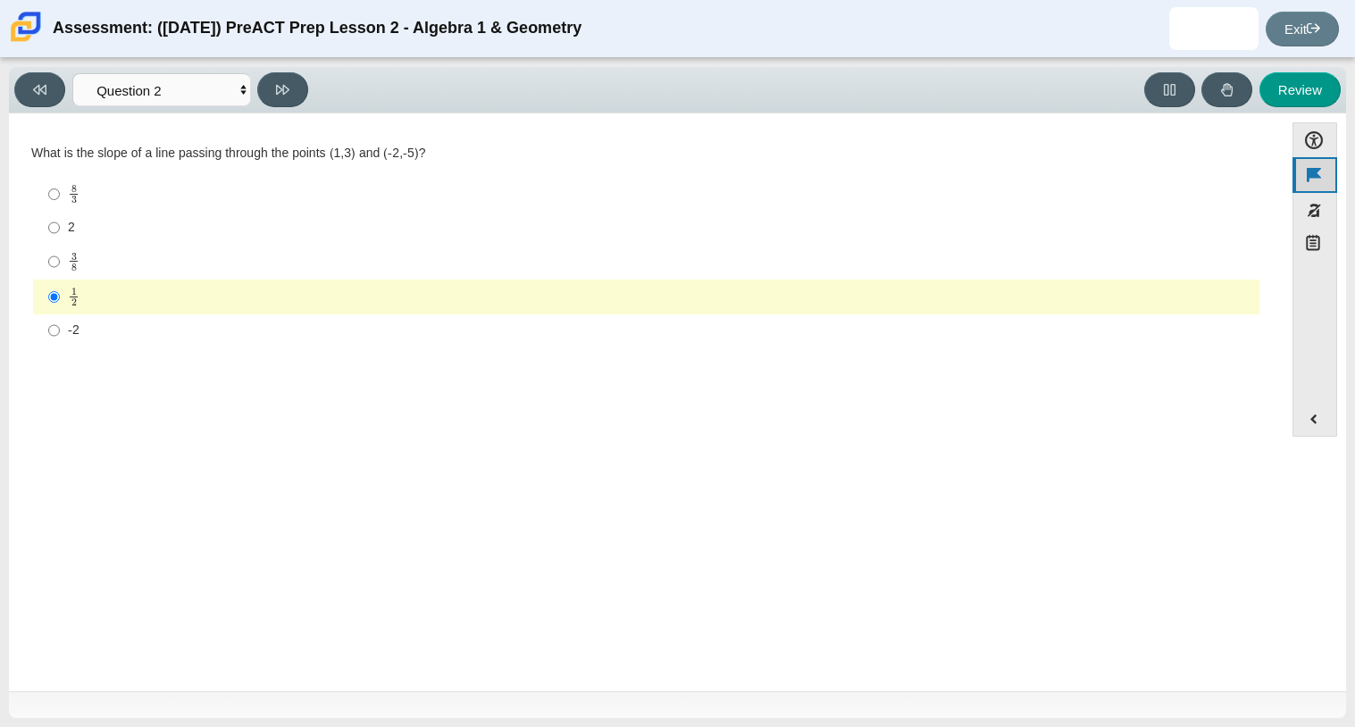
click at [1327, 182] on button "Unflag item" at bounding box center [1315, 174] width 45 height 35
click at [151, 94] on select "Questions Question 1 Question 2 Question 3 Question 4 Question 5 Question 6 Que…" at bounding box center [161, 89] width 179 height 33
click at [72, 73] on select "Questions Question 1 Question 2 Question 3 Question 4 Question 5 Question 6 Que…" at bounding box center [161, 89] width 179 height 33
click at [209, 88] on select "Questions Question 1 Question 2 Question 3 Question 4 Question 5 Question 6 Que…" at bounding box center [161, 89] width 179 height 33
select select "review"
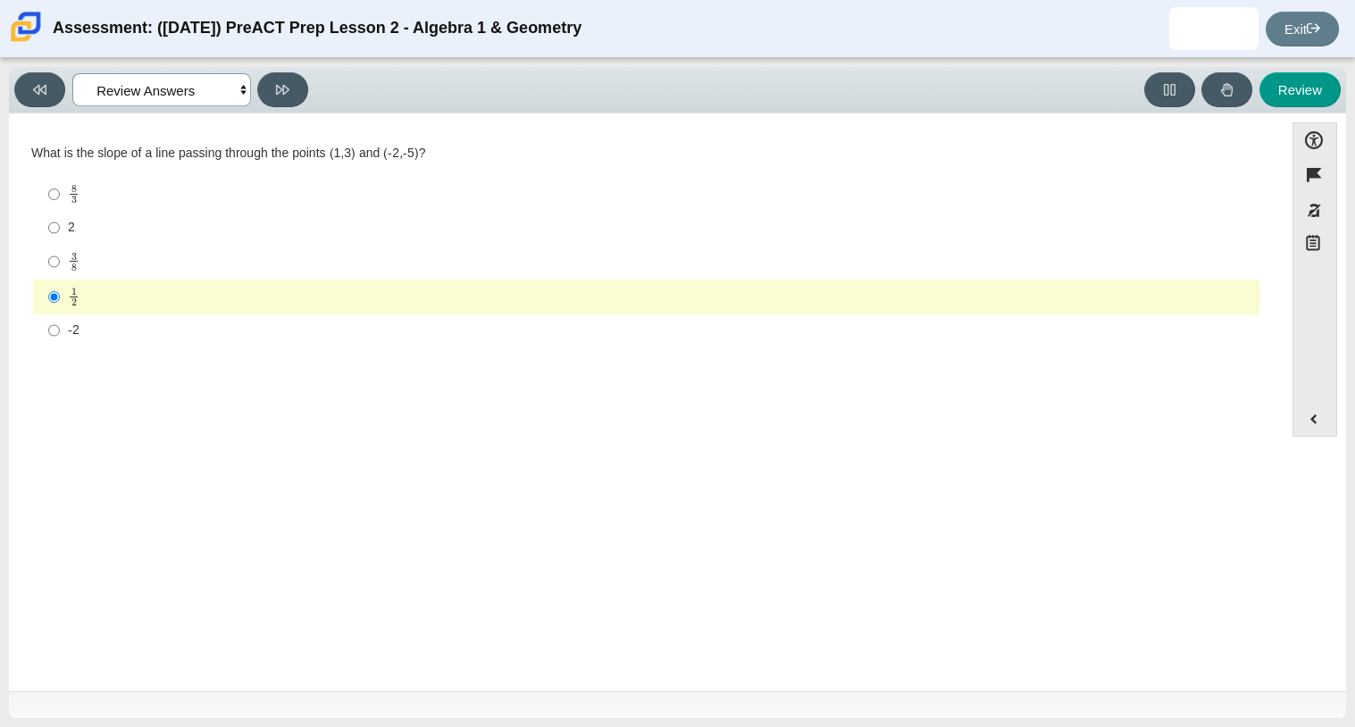
click at [72, 73] on select "Questions Question 1 Question 2 Question 3 Question 4 Question 5 Question 6 Que…" at bounding box center [161, 89] width 179 height 33
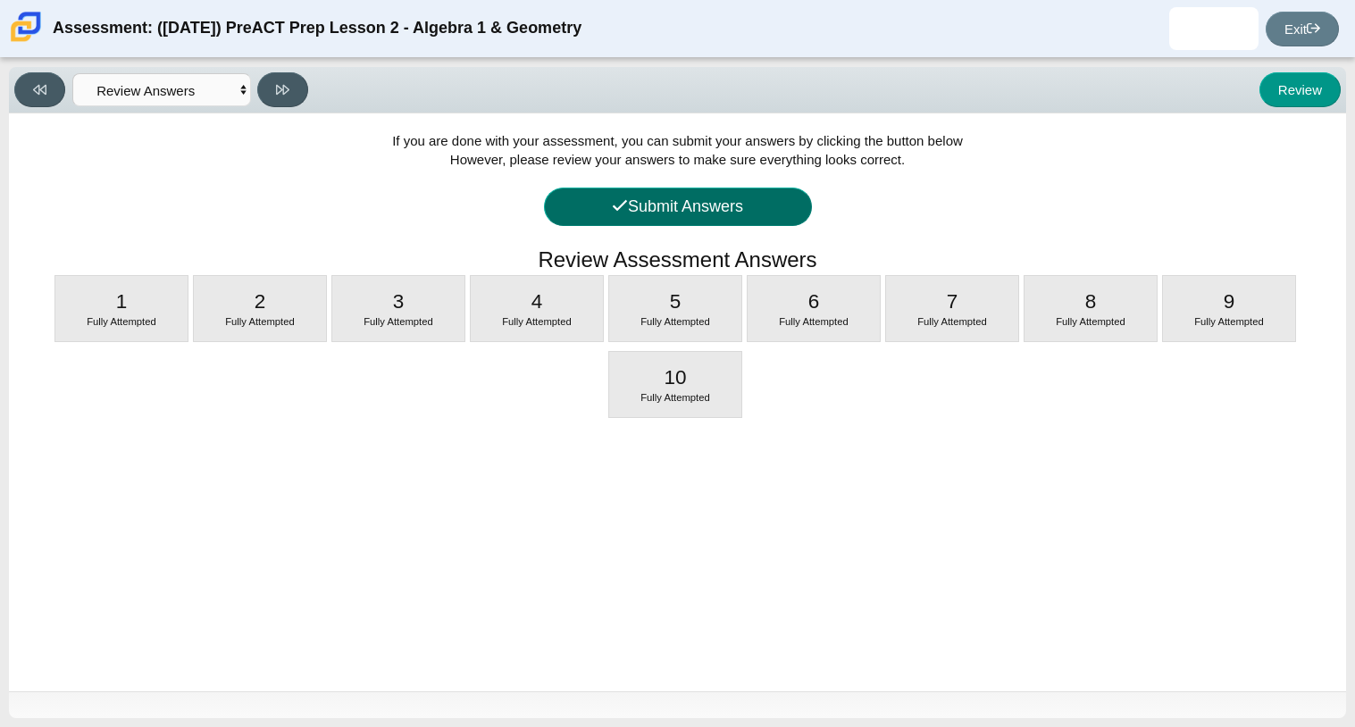
click at [684, 204] on button "Submit Answers" at bounding box center [678, 207] width 268 height 38
